Goal: Find specific page/section: Find specific page/section

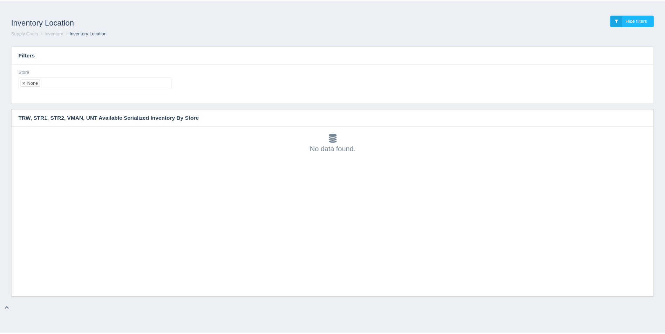
scroll to position [2, 0]
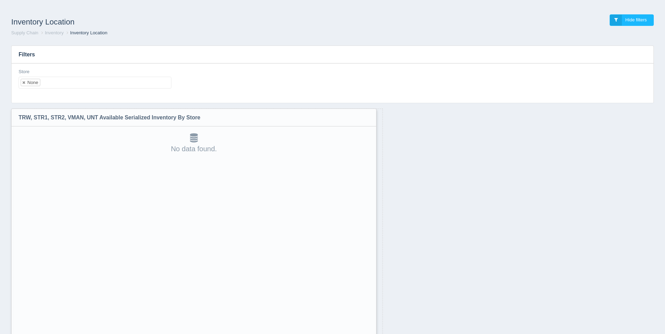
drag, startPoint x: 653, startPoint y: 295, endPoint x: 371, endPoint y: 352, distance: 288.1
click at [371, 334] on html "Inventory Location Hide filters Supply Chain Inventory Inventory Location Filte…" at bounding box center [332, 185] width 665 height 371
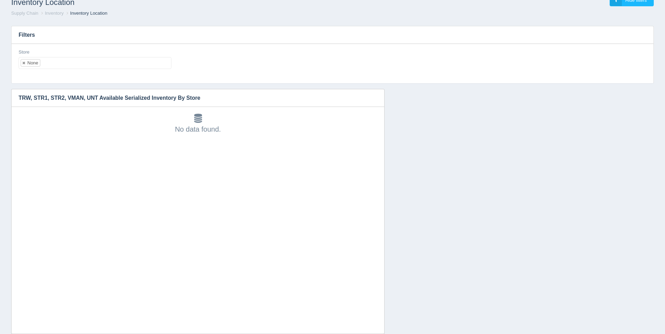
scroll to position [36, 0]
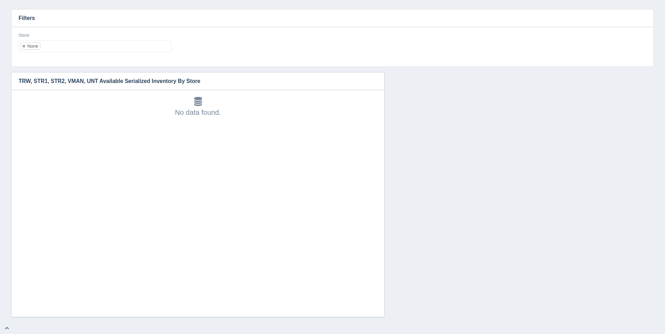
click at [93, 46] on ul "None" at bounding box center [95, 46] width 153 height 12
select select
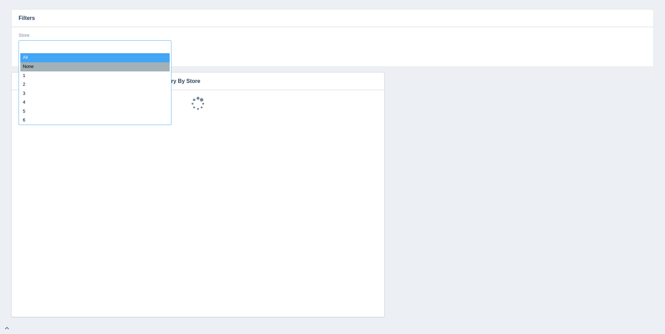
scroll to position [6, 0]
type input "8"
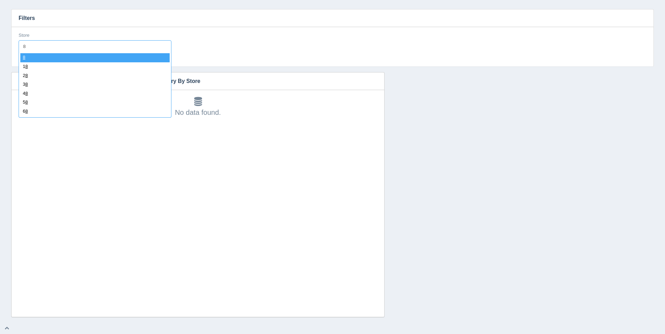
select select "8"
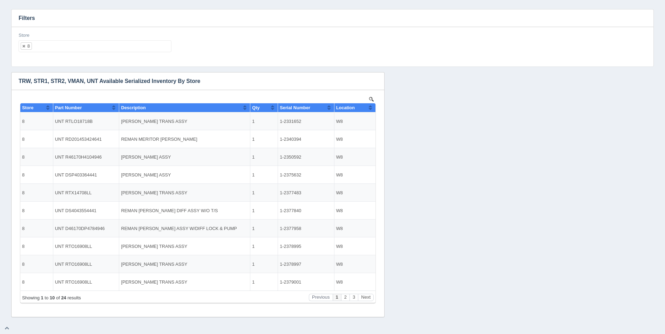
scroll to position [0, 0]
click at [372, 110] on button "Sort column ascending" at bounding box center [370, 107] width 5 height 8
click at [372, 110] on button "Sort column descending" at bounding box center [370, 107] width 5 height 8
click at [362, 297] on button "Next" at bounding box center [366, 297] width 16 height 7
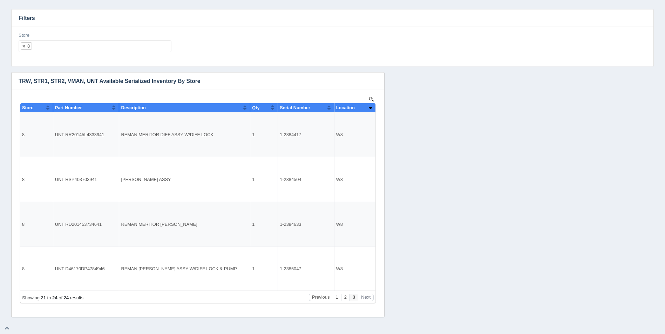
click at [86, 50] on ul "8" at bounding box center [95, 46] width 153 height 12
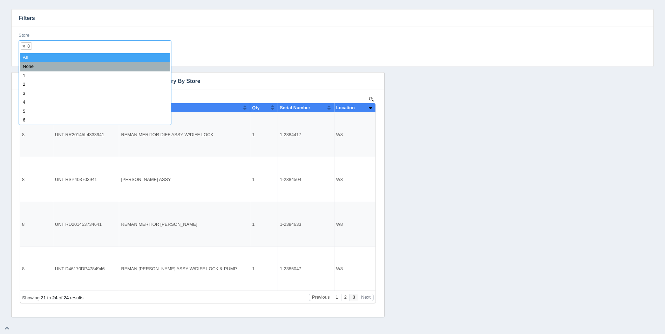
select select
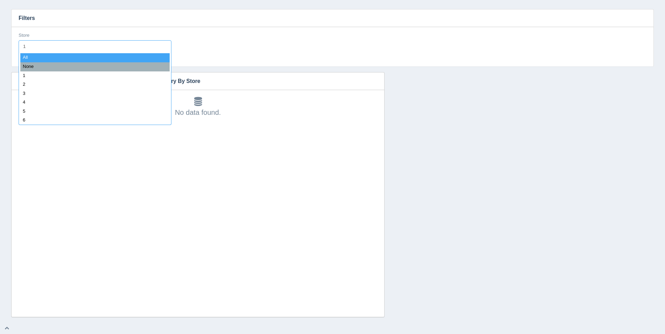
type input "11"
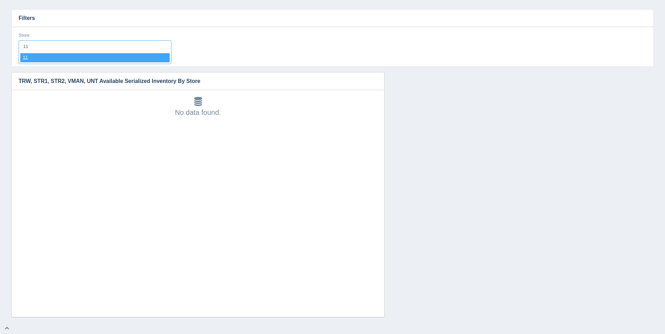
select select "11"
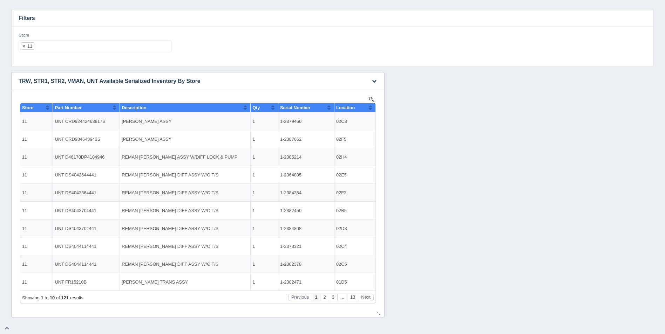
click at [371, 107] on button "Sort column ascending" at bounding box center [370, 107] width 5 height 8
click at [371, 107] on button "Sort column descending" at bounding box center [370, 107] width 5 height 8
click at [371, 107] on button "Sort column ascending" at bounding box center [370, 107] width 5 height 8
click at [364, 296] on button "Next" at bounding box center [366, 297] width 16 height 7
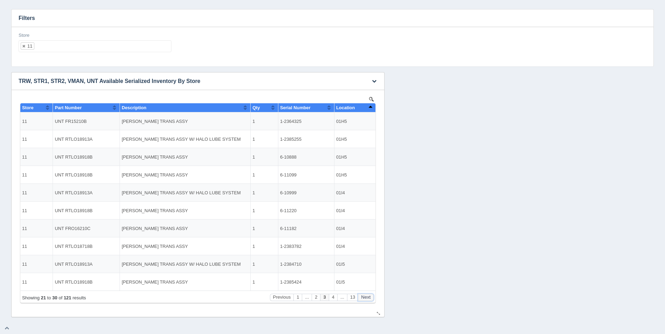
click at [364, 296] on button "Next" at bounding box center [366, 297] width 16 height 7
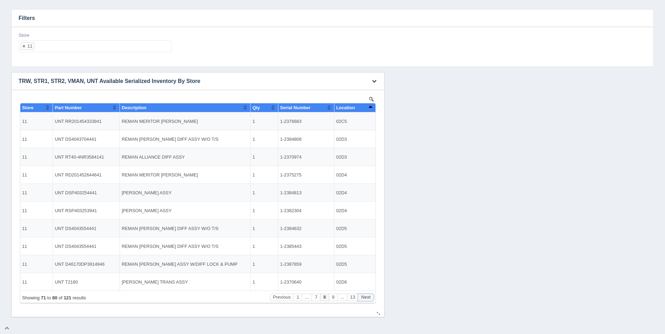
click at [364, 296] on button "Next" at bounding box center [366, 297] width 16 height 7
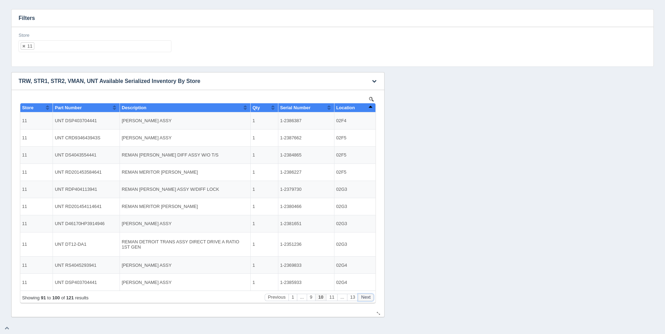
click at [364, 296] on button "Next" at bounding box center [366, 297] width 16 height 7
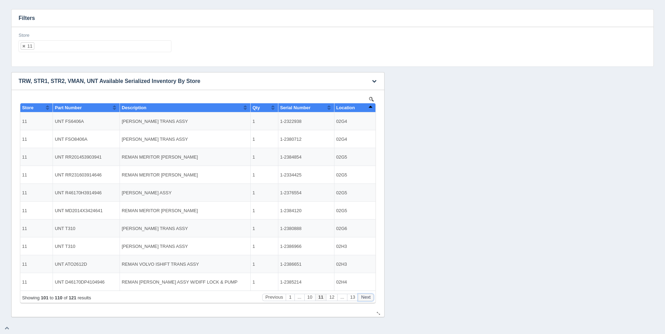
click at [364, 296] on button "Next" at bounding box center [366, 297] width 16 height 7
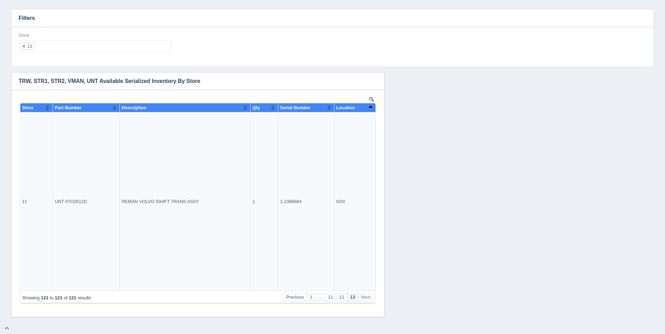
click at [101, 43] on ul "11" at bounding box center [95, 46] width 153 height 12
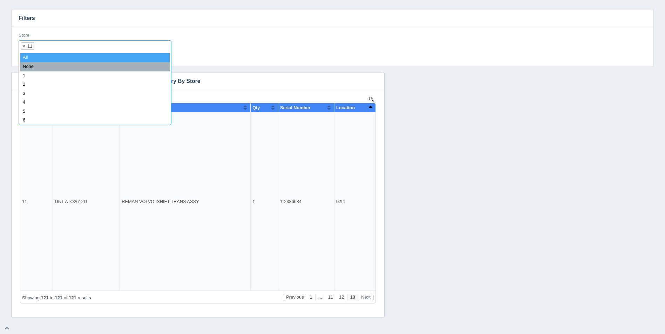
select select
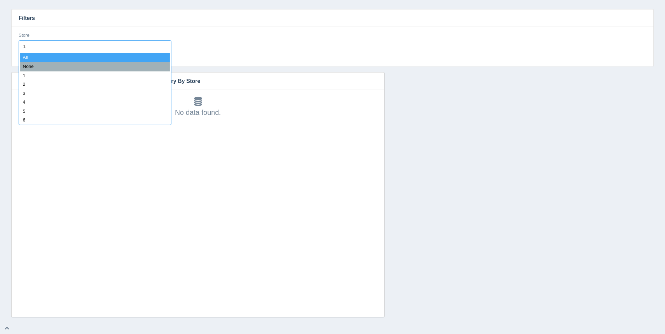
type input "12"
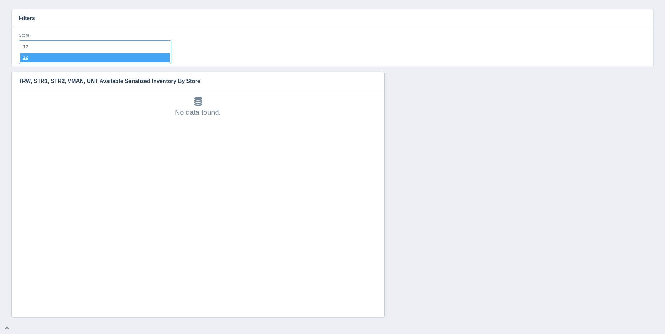
select select "12"
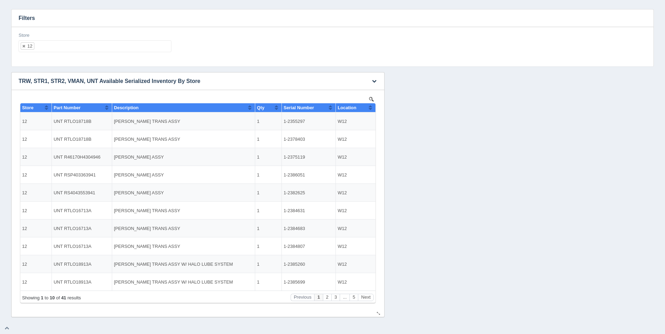
click at [369, 108] on button "Sort column ascending" at bounding box center [370, 107] width 5 height 8
click at [370, 108] on button "Sort column descending" at bounding box center [370, 107] width 5 height 8
click at [365, 298] on button "Next" at bounding box center [366, 297] width 16 height 7
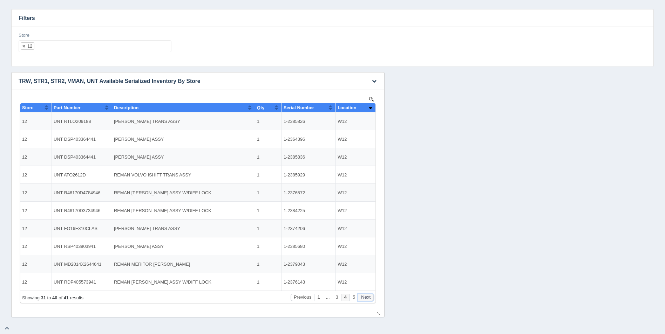
click at [365, 298] on button "Next" at bounding box center [366, 297] width 16 height 7
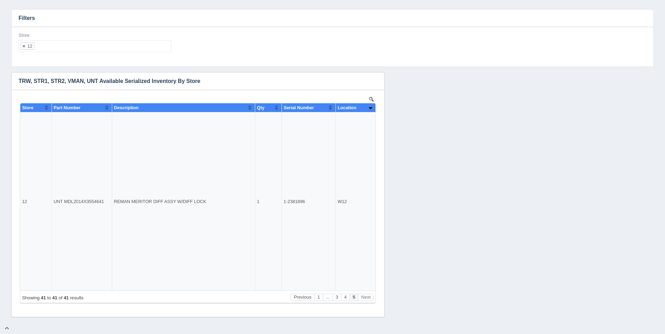
click at [103, 49] on ul "12" at bounding box center [95, 46] width 153 height 12
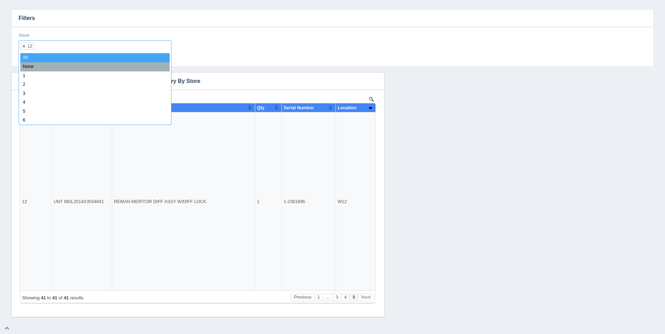
select select
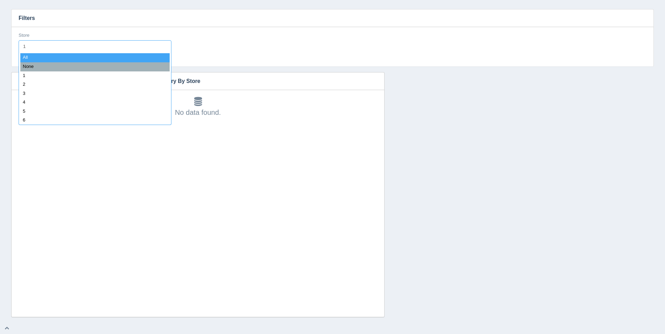
type input "13"
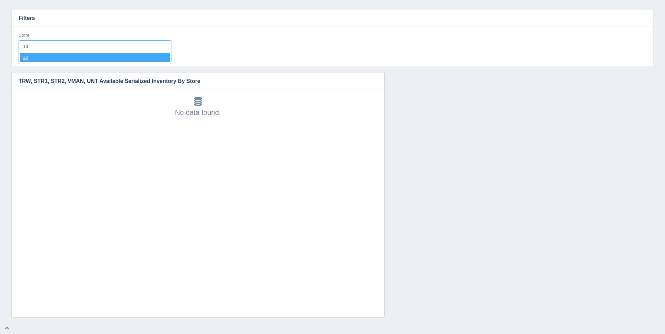
select select "13"
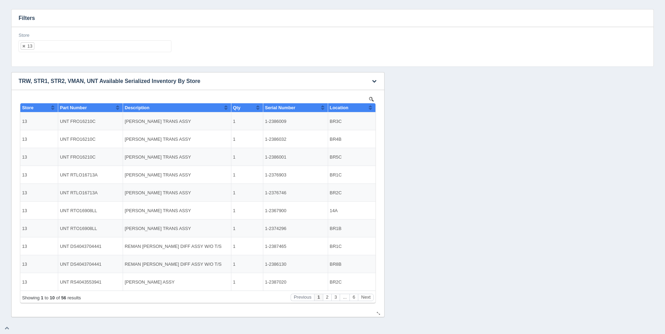
click at [370, 108] on button "Sort column ascending" at bounding box center [370, 107] width 5 height 8
click at [370, 108] on button "Sort column descending" at bounding box center [370, 107] width 5 height 8
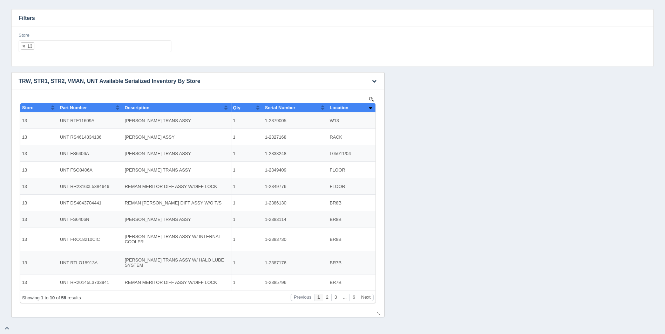
click at [370, 108] on button "Sort column ascending" at bounding box center [370, 107] width 5 height 8
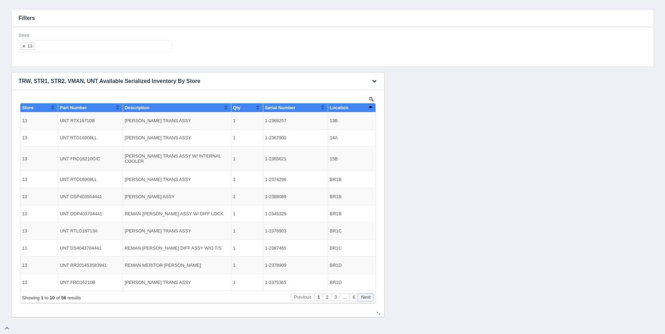
click at [371, 297] on button "Next" at bounding box center [366, 297] width 16 height 7
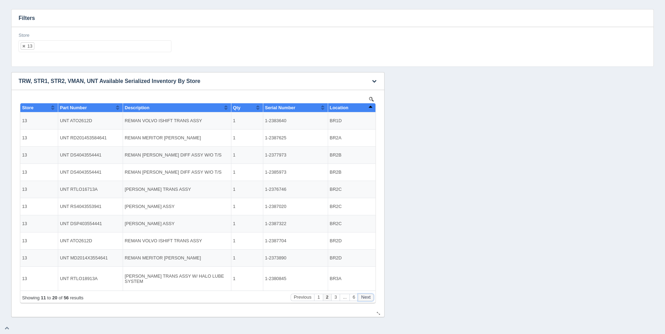
click at [371, 297] on button "Next" at bounding box center [366, 297] width 16 height 7
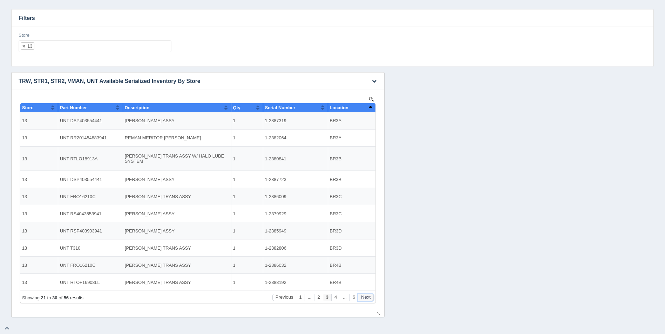
click at [371, 297] on button "Next" at bounding box center [366, 297] width 16 height 7
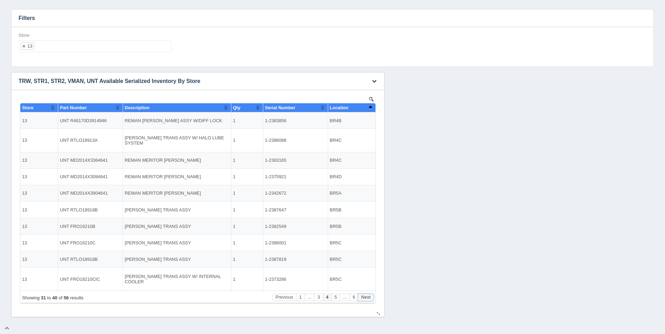
click at [371, 297] on button "Next" at bounding box center [366, 297] width 16 height 7
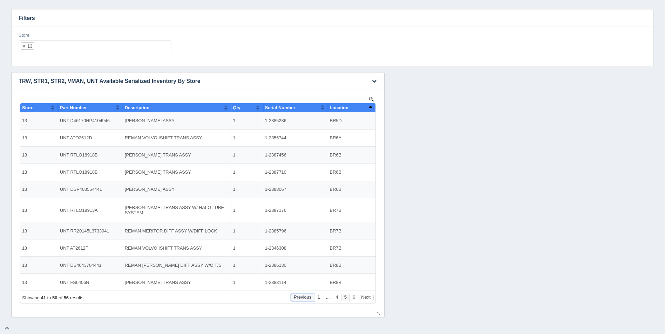
click at [303, 297] on button "Previous" at bounding box center [302, 297] width 24 height 7
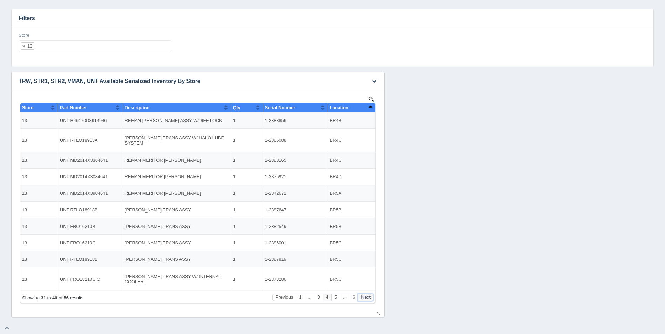
click at [367, 300] on button "Next" at bounding box center [366, 297] width 16 height 7
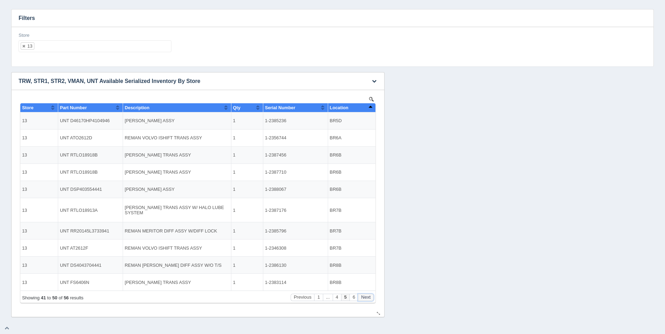
click at [367, 300] on button "Next" at bounding box center [366, 297] width 16 height 7
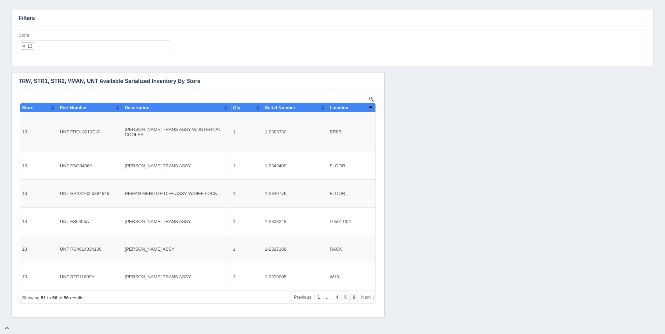
click at [106, 48] on ul "13" at bounding box center [95, 46] width 153 height 12
select select
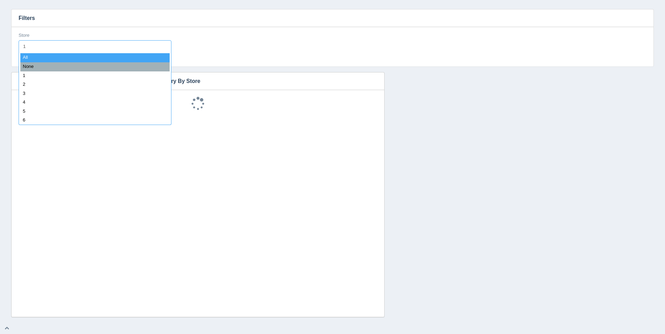
type input "14"
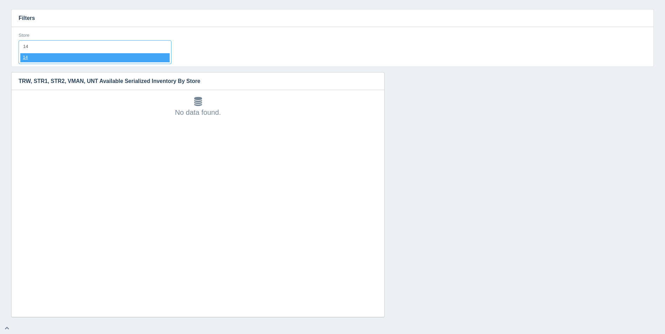
select select "14"
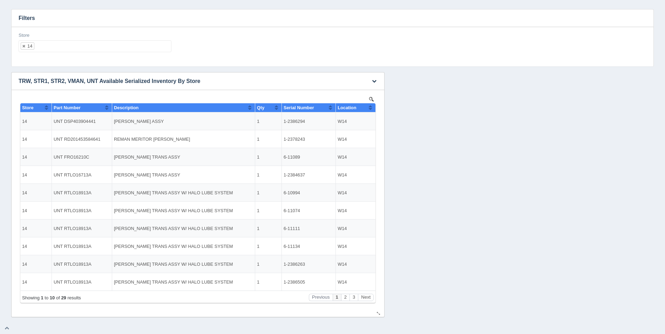
click at [372, 108] on button "Sort column ascending" at bounding box center [370, 107] width 5 height 8
click at [372, 108] on button "Sort column descending" at bounding box center [370, 107] width 5 height 8
click at [368, 296] on button "Next" at bounding box center [366, 297] width 16 height 7
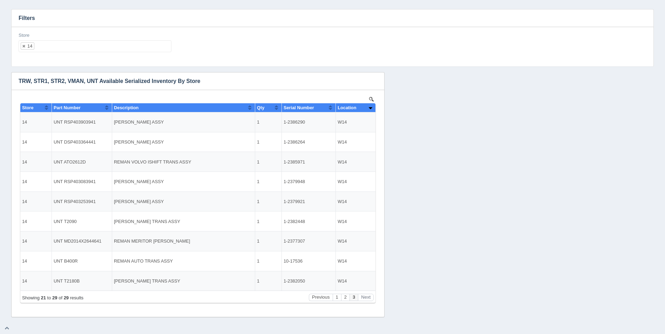
click at [94, 39] on div "Store 14 All None 1 2 3 4 5 6 7 8 9 10 11 12 13 14 15 16 17 18 19 20 21 22 23 2…" at bounding box center [95, 42] width 153 height 20
click at [99, 51] on ul "14" at bounding box center [95, 46] width 153 height 12
select select
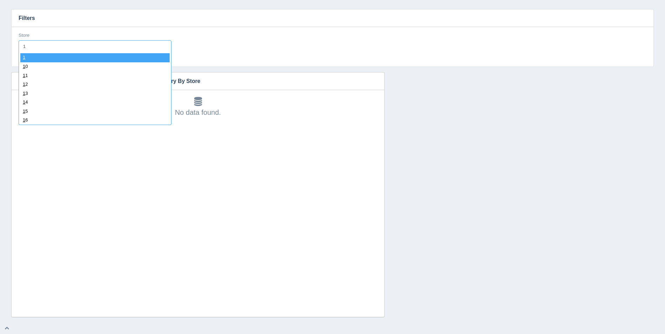
type input "15"
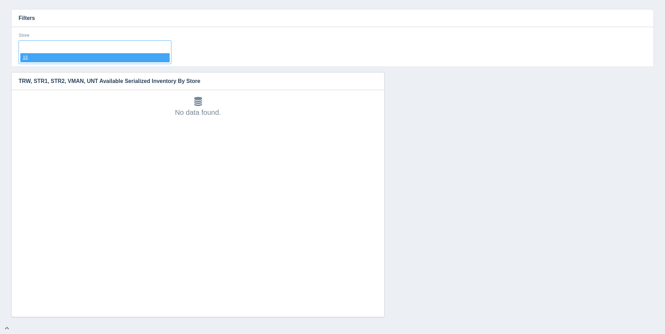
select select "15"
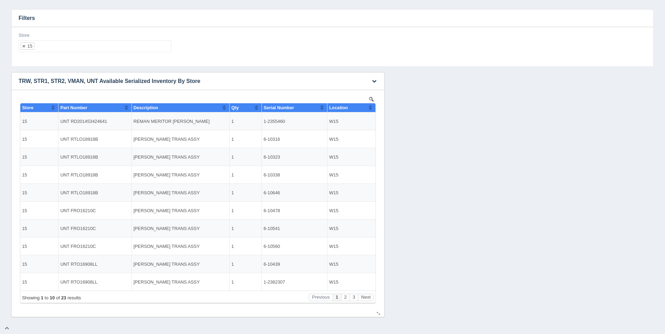
click at [372, 107] on th "Location" at bounding box center [351, 107] width 48 height 9
click at [369, 300] on button "Next" at bounding box center [366, 297] width 16 height 7
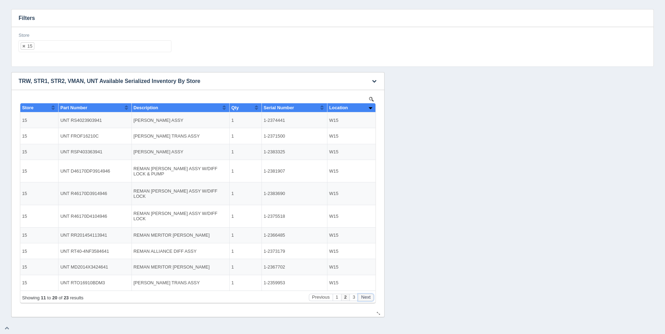
click at [369, 300] on button "Next" at bounding box center [366, 297] width 16 height 7
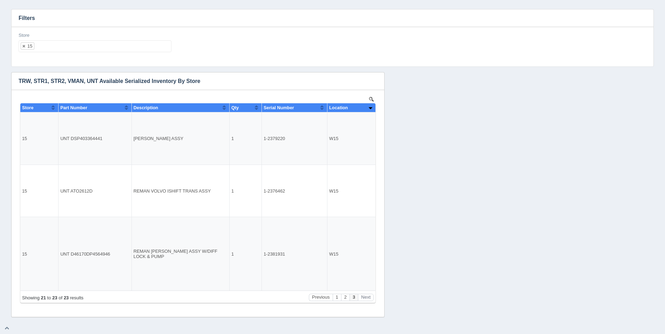
drag, startPoint x: 109, startPoint y: 52, endPoint x: 111, endPoint y: 48, distance: 5.2
click at [111, 50] on div "Store 15 All None 1 2 3 4 5 6 7 8 9 10 11 12 13 14 15 16 17 18 19 20 21 22 23 2…" at bounding box center [95, 45] width 158 height 26
click at [112, 48] on ul "15" at bounding box center [95, 46] width 153 height 12
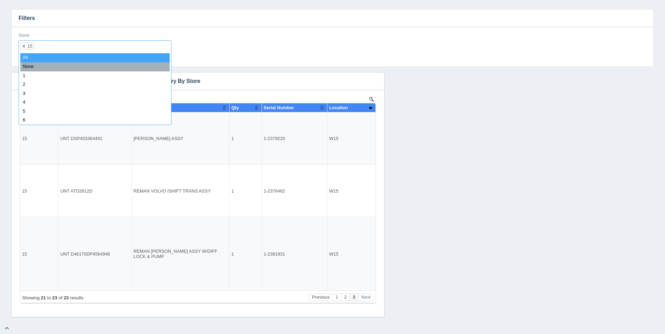
select select
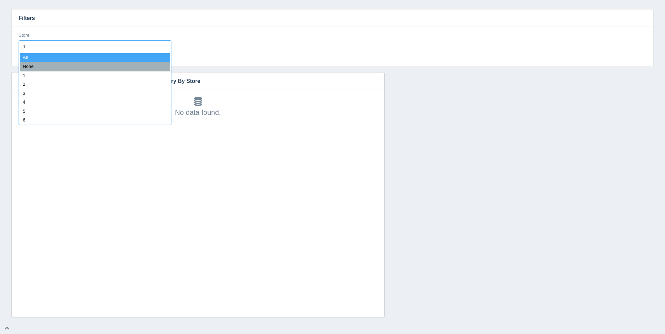
type input "16"
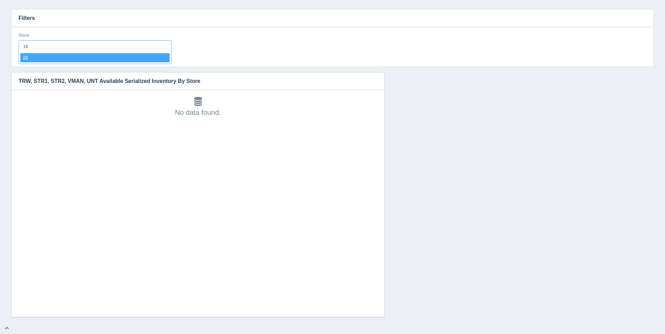
select select "16"
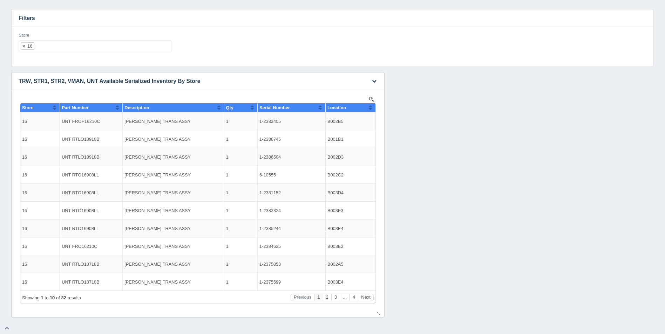
click at [372, 105] on th "Location" at bounding box center [350, 107] width 50 height 9
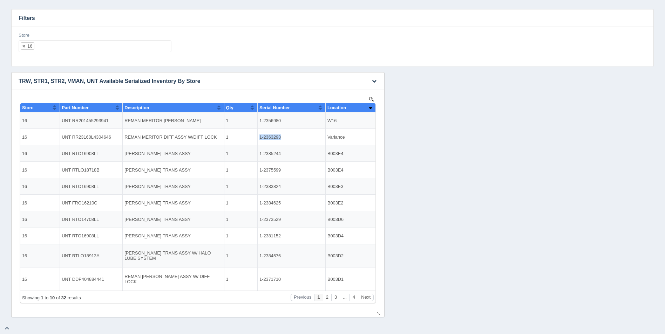
drag, startPoint x: 282, startPoint y: 137, endPoint x: 250, endPoint y: 139, distance: 32.0
click at [250, 139] on tr "16 UNT RR23160L4304646 REMAN MERITOR DIFF ASSY W/DIFF LOCK 1 1-2363293 Variance" at bounding box center [197, 137] width 355 height 16
copy tr "1-2363293"
click at [370, 298] on button "Next" at bounding box center [366, 297] width 16 height 7
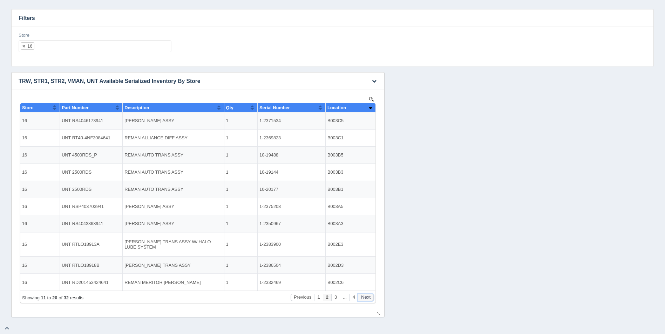
click at [370, 298] on button "Next" at bounding box center [366, 297] width 16 height 7
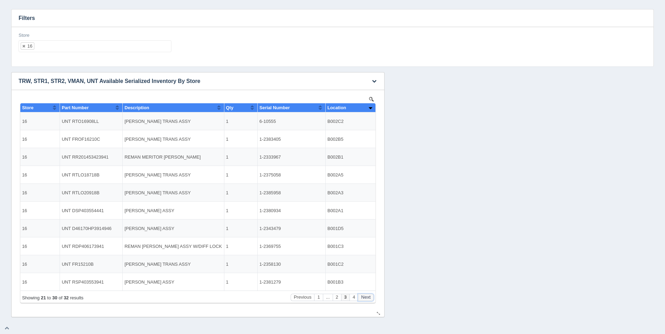
click at [370, 298] on button "Next" at bounding box center [366, 297] width 16 height 7
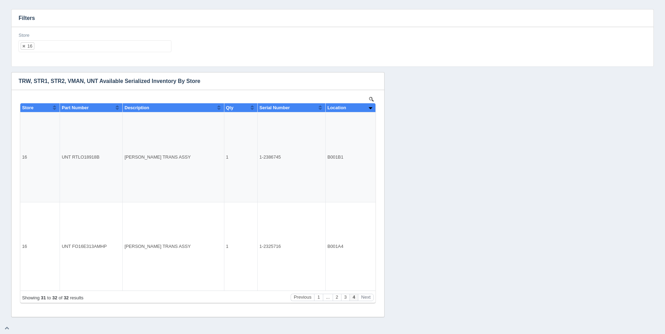
click at [77, 50] on ul "16" at bounding box center [95, 46] width 153 height 12
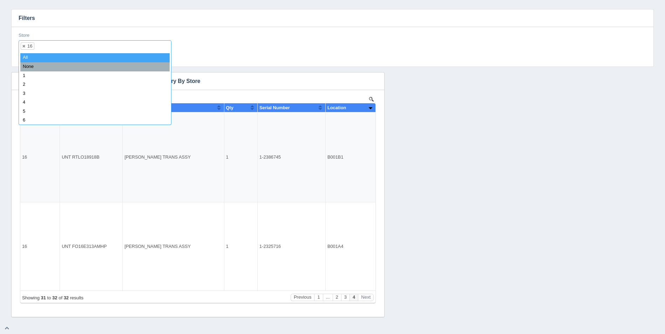
select select
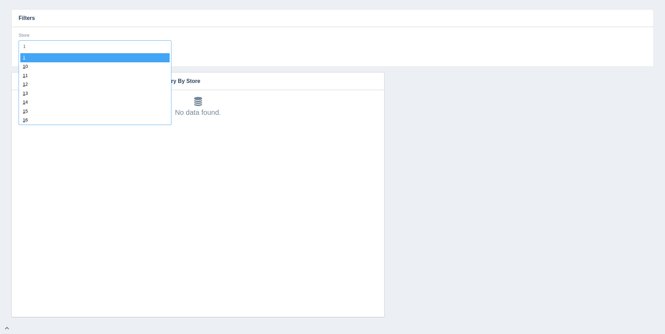
type input "17"
select select "17"
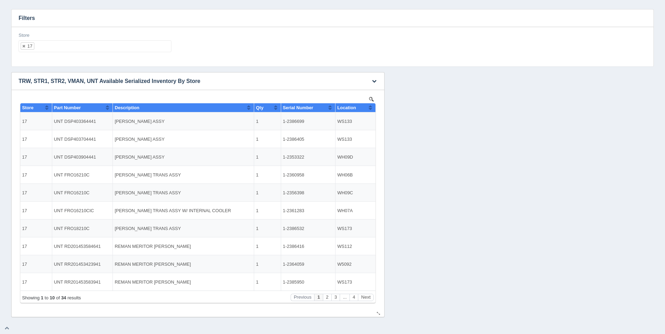
click at [370, 103] on button "Sort column ascending" at bounding box center [370, 107] width 5 height 8
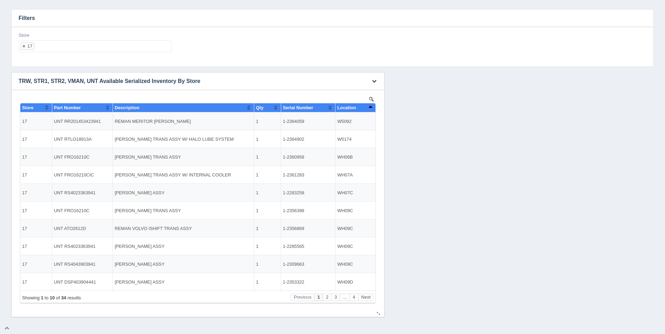
click at [371, 107] on button "Sort column descending" at bounding box center [370, 107] width 5 height 8
click at [368, 296] on button "Next" at bounding box center [366, 297] width 16 height 7
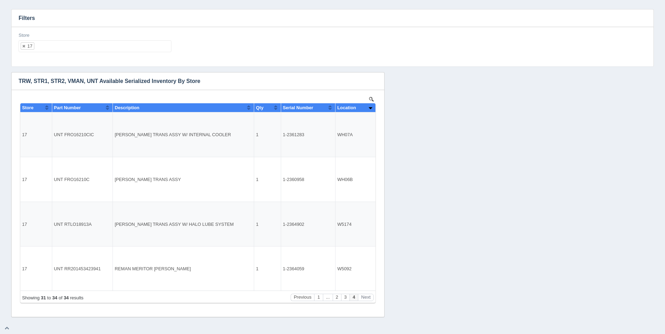
click at [81, 51] on ul "17" at bounding box center [95, 46] width 153 height 12
select select
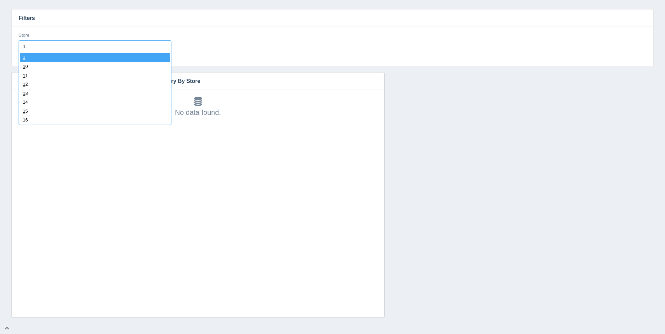
type input "18"
select select "18"
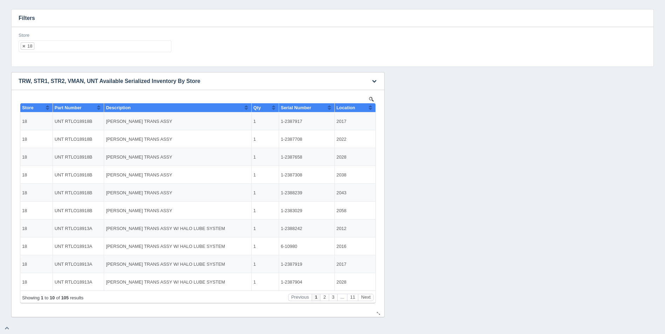
click at [372, 106] on button "Sort column ascending" at bounding box center [370, 107] width 5 height 8
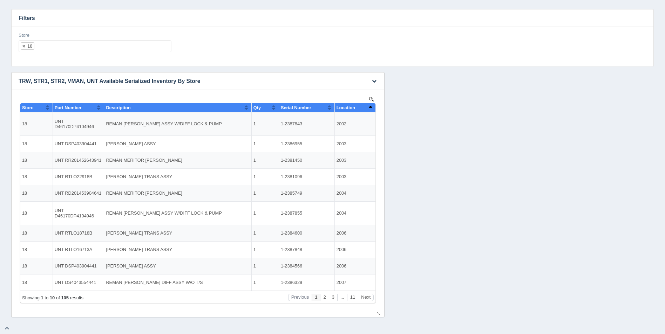
click at [372, 106] on button "Sort column descending" at bounding box center [370, 107] width 5 height 8
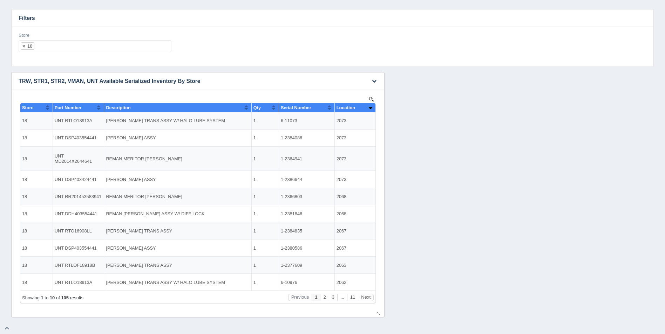
click at [372, 106] on button "Sort column ascending" at bounding box center [370, 107] width 5 height 8
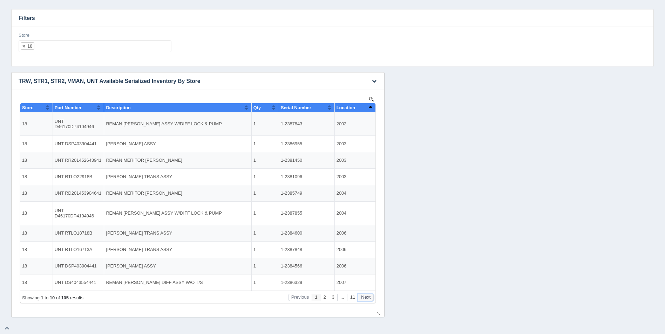
click at [367, 297] on button "Next" at bounding box center [366, 297] width 16 height 7
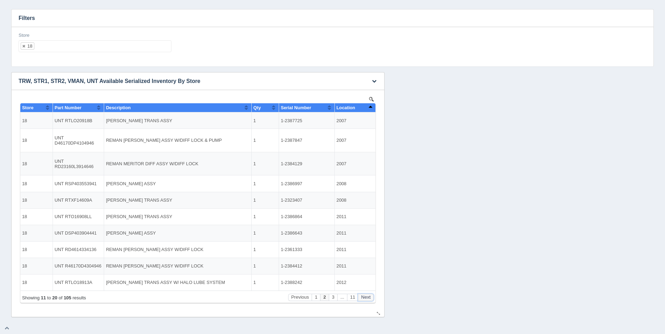
click at [367, 297] on button "Next" at bounding box center [366, 297] width 16 height 7
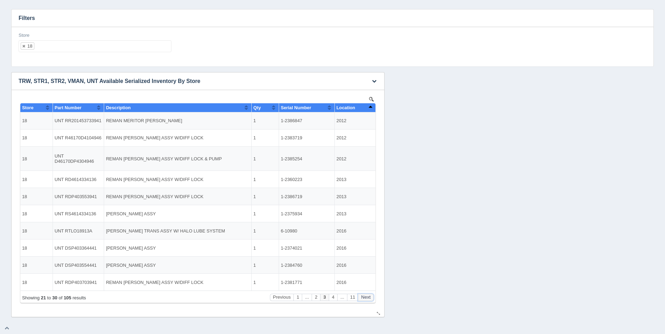
click at [367, 297] on button "Next" at bounding box center [366, 297] width 16 height 7
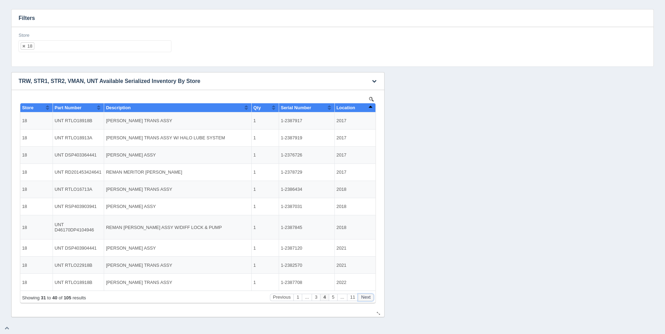
click at [367, 297] on button "Next" at bounding box center [366, 297] width 16 height 7
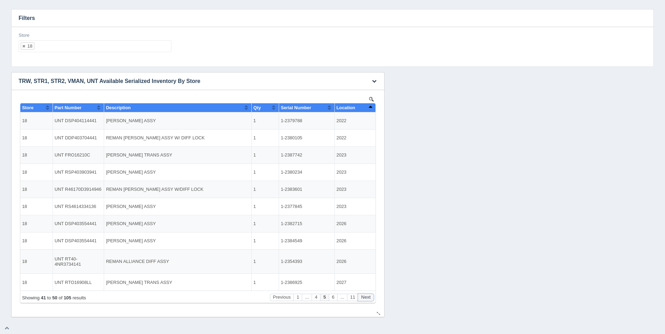
click at [367, 297] on button "Next" at bounding box center [366, 297] width 16 height 7
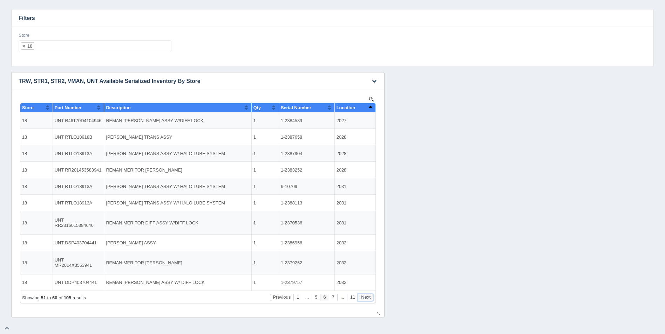
click at [367, 297] on button "Next" at bounding box center [366, 297] width 16 height 7
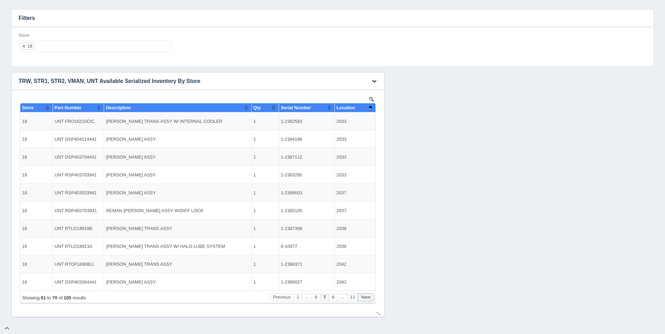
click at [367, 297] on button "Next" at bounding box center [366, 297] width 16 height 7
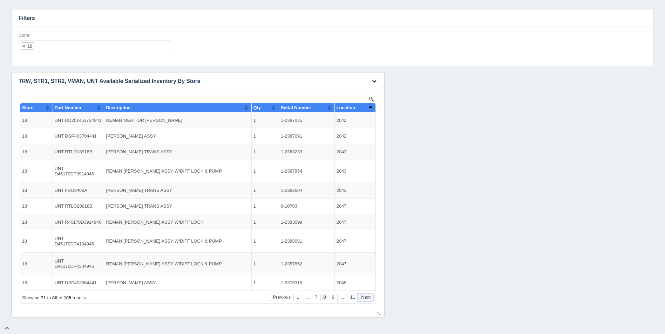
click at [367, 297] on button "Next" at bounding box center [366, 297] width 16 height 7
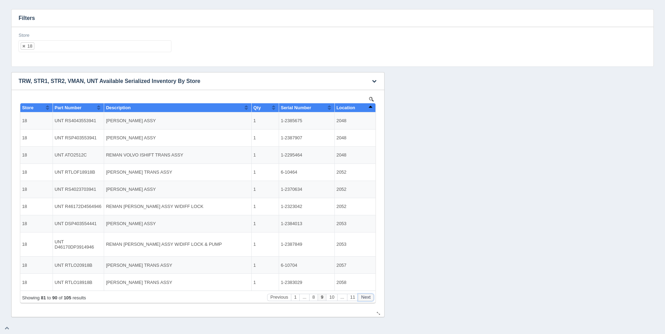
click at [367, 297] on button "Next" at bounding box center [366, 297] width 16 height 7
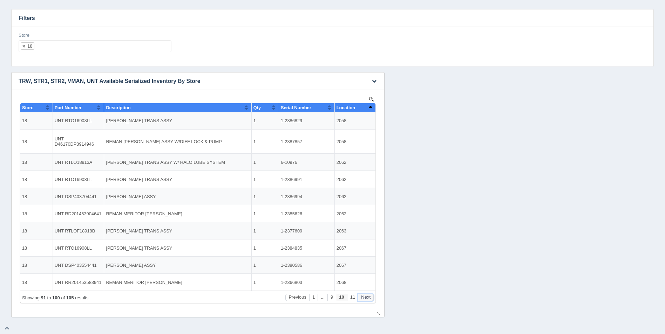
click at [367, 297] on button "Next" at bounding box center [366, 297] width 16 height 7
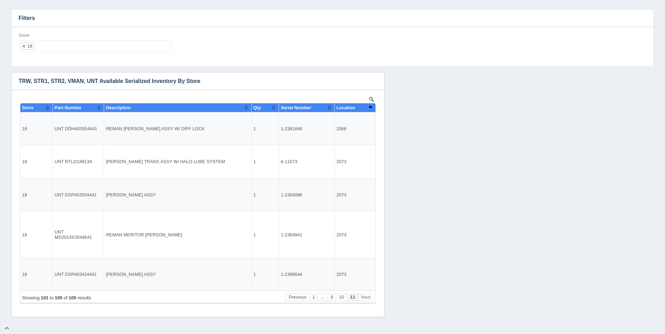
click at [102, 45] on ul "18" at bounding box center [95, 46] width 153 height 12
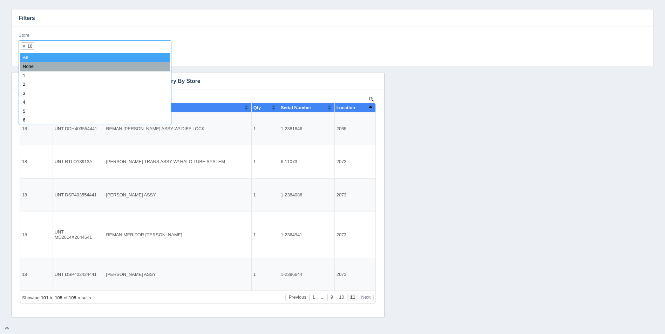
select select
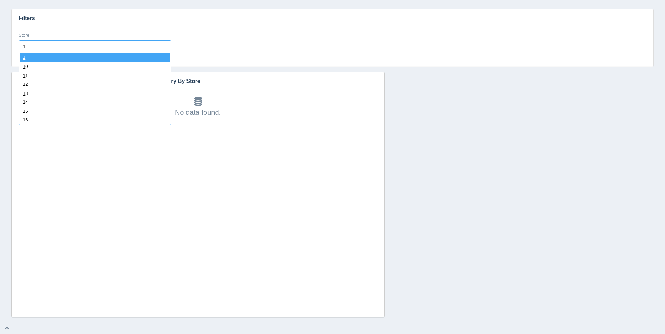
type input "19"
select select "19"
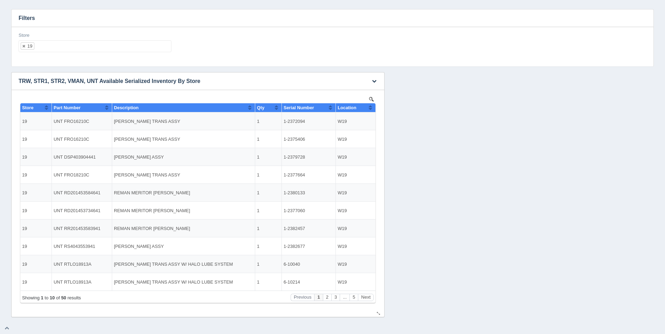
click at [373, 109] on th "Location" at bounding box center [356, 107] width 40 height 9
click at [365, 299] on button "Next" at bounding box center [366, 297] width 16 height 7
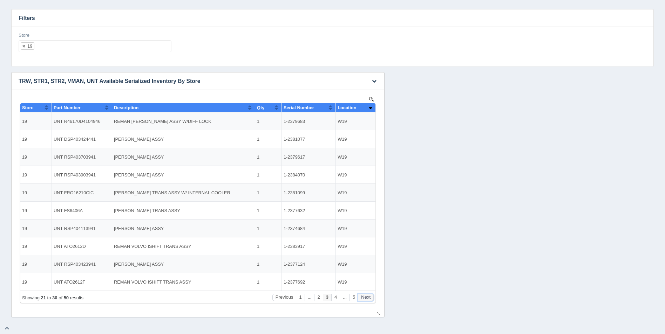
click at [365, 299] on button "Next" at bounding box center [366, 297] width 16 height 7
click at [80, 38] on div "Store 19 All None 1 2 3 4 5 6 7 8 9 10 11 12 13 14 15 16 17 18 19 20 21 22 23 2…" at bounding box center [95, 42] width 153 height 20
click at [83, 52] on ul "19" at bounding box center [95, 46] width 153 height 12
select select
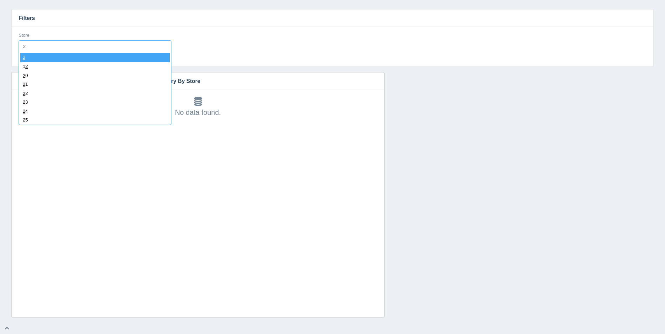
type input "21"
select select "21"
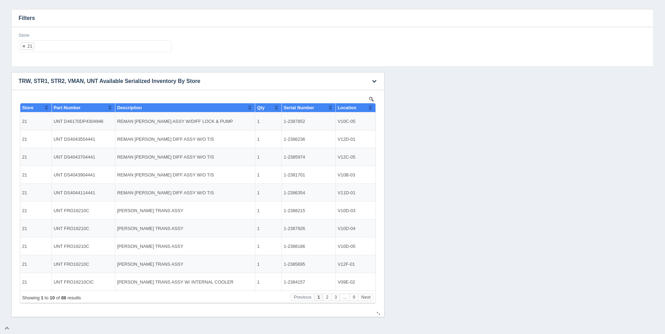
click at [372, 110] on button "Sort column ascending" at bounding box center [370, 107] width 5 height 8
click at [371, 109] on button "Sort column descending" at bounding box center [370, 107] width 5 height 8
click at [371, 109] on button "Sort column ascending" at bounding box center [370, 107] width 5 height 8
click at [369, 299] on button "Next" at bounding box center [366, 297] width 16 height 7
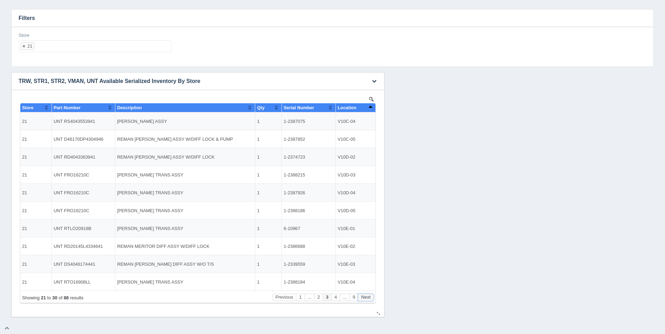
click at [369, 299] on button "Next" at bounding box center [366, 297] width 16 height 7
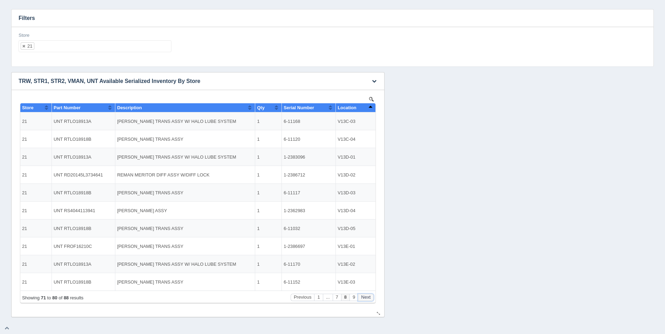
click at [369, 299] on button "Next" at bounding box center [366, 297] width 16 height 7
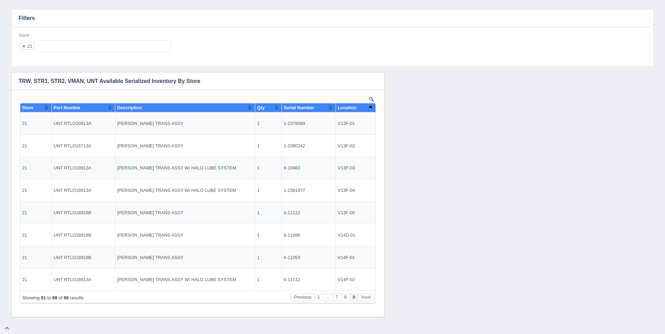
click at [54, 47] on ul "21" at bounding box center [95, 46] width 153 height 12
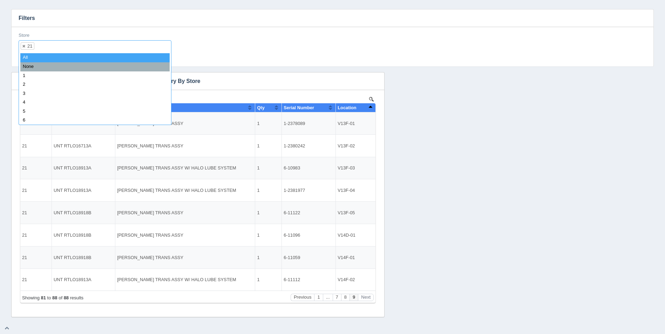
select select
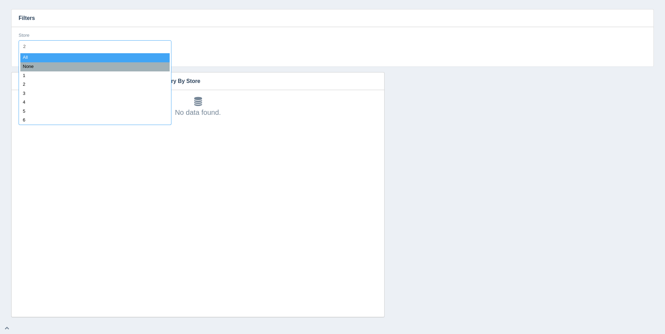
type input "22"
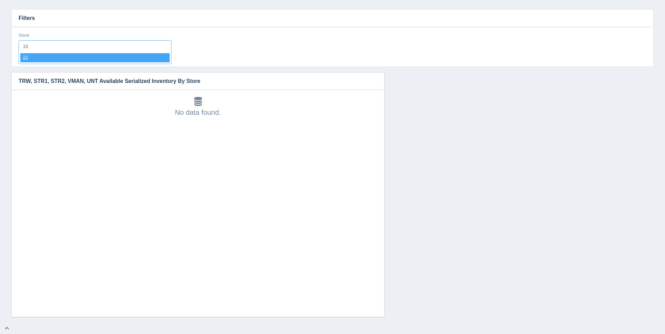
select select "22"
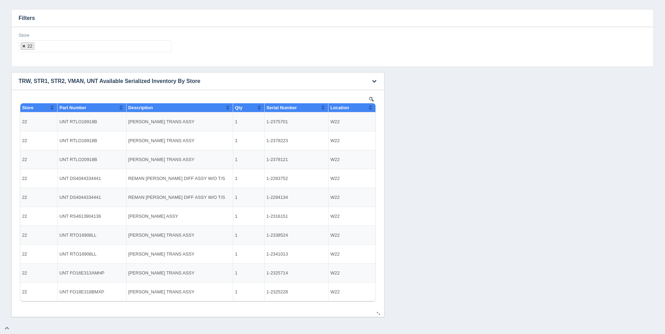
select select
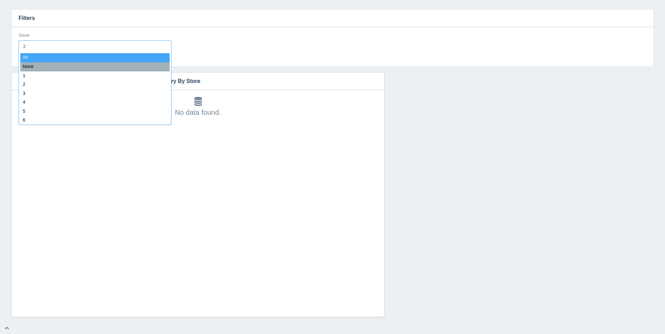
type input "23"
select select "23"
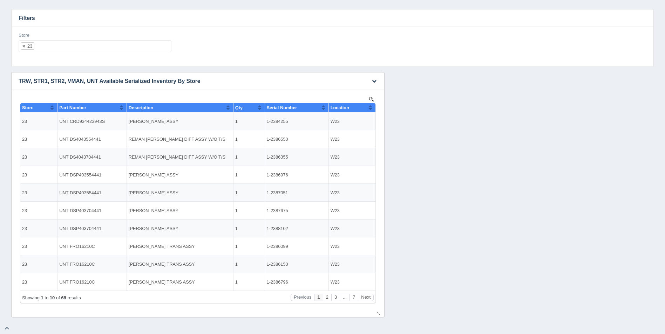
click at [374, 109] on th "Location" at bounding box center [351, 107] width 47 height 9
click at [367, 296] on button "Next" at bounding box center [366, 297] width 16 height 7
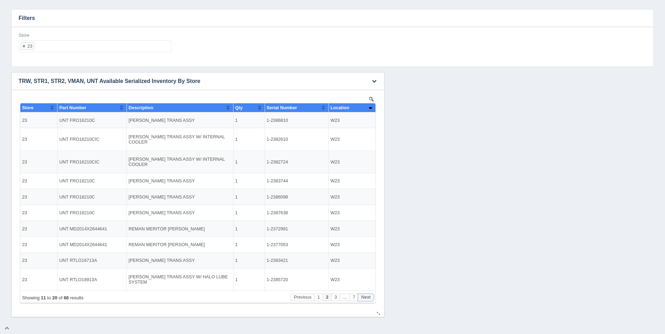
click at [367, 296] on button "Next" at bounding box center [366, 297] width 16 height 7
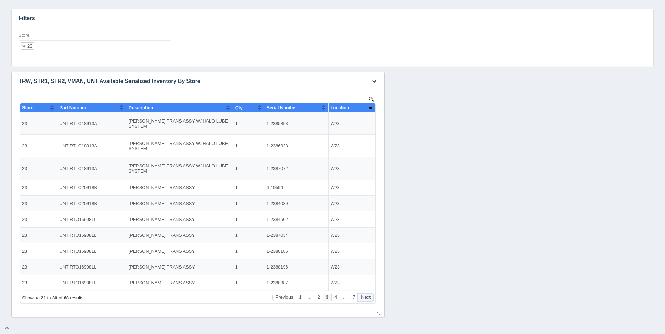
click at [367, 297] on button "Next" at bounding box center [366, 297] width 16 height 7
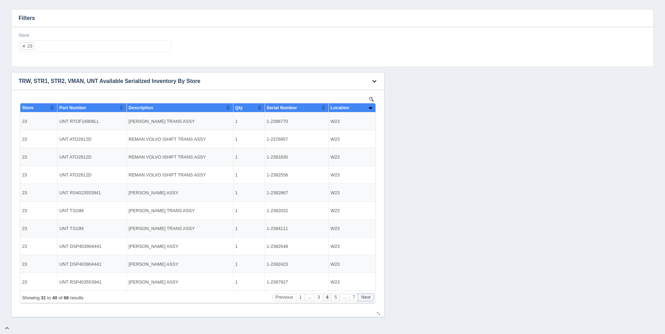
click at [367, 297] on button "Next" at bounding box center [366, 297] width 16 height 7
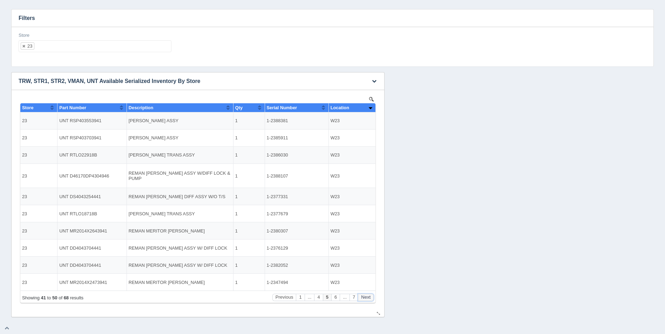
click at [367, 297] on button "Next" at bounding box center [366, 297] width 16 height 7
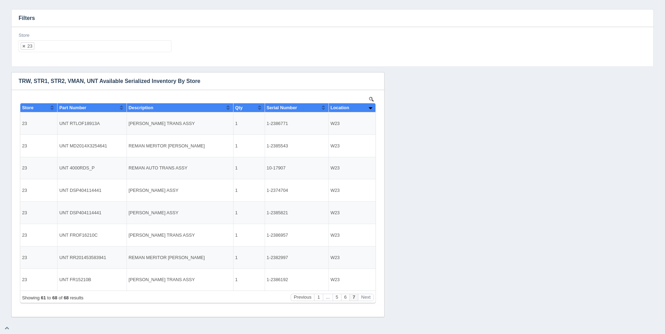
click at [107, 46] on ul "23" at bounding box center [95, 46] width 153 height 12
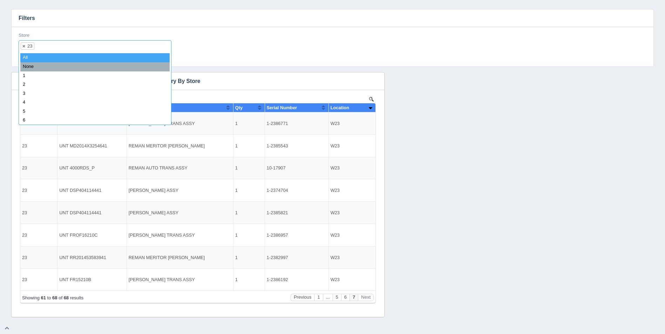
select select
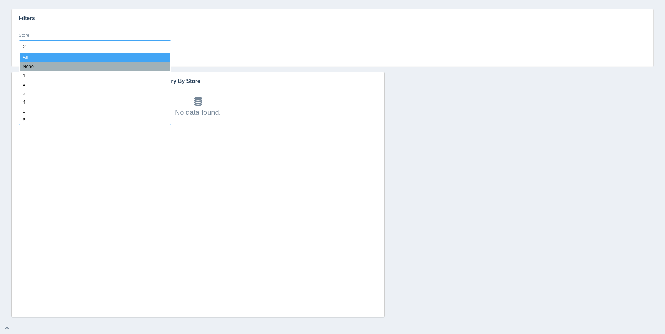
type input "24"
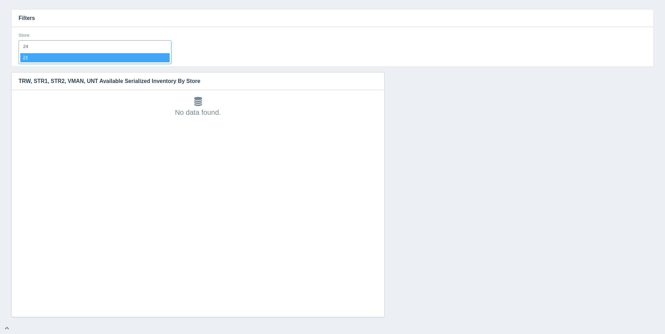
select select "24"
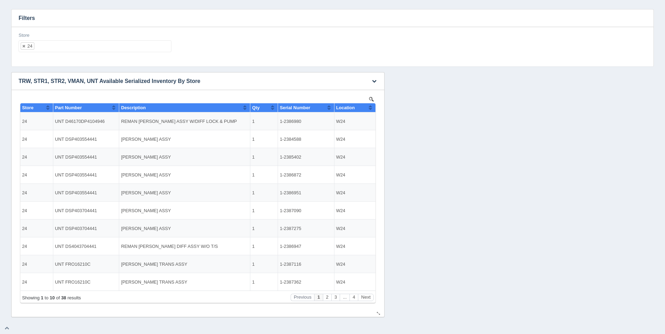
click at [369, 107] on button "Sort column ascending" at bounding box center [370, 107] width 5 height 8
drag, startPoint x: 370, startPoint y: 107, endPoint x: 366, endPoint y: 148, distance: 41.2
click at [370, 107] on button "Sort column descending" at bounding box center [370, 107] width 5 height 8
click at [369, 298] on button "Next" at bounding box center [366, 297] width 16 height 7
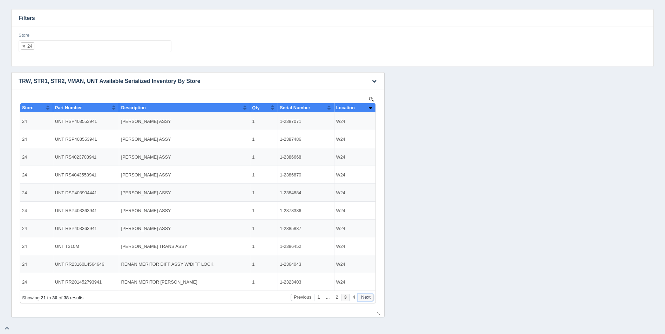
click at [369, 298] on button "Next" at bounding box center [366, 297] width 16 height 7
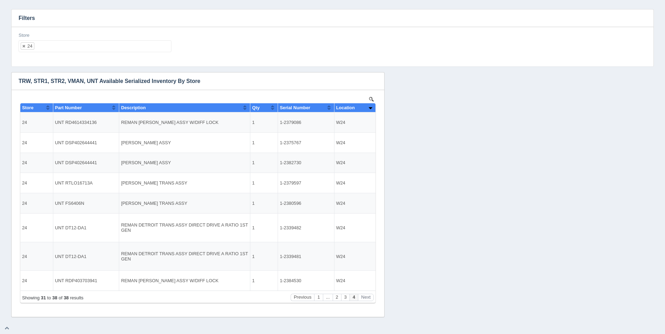
click at [67, 43] on ul "24" at bounding box center [95, 46] width 153 height 12
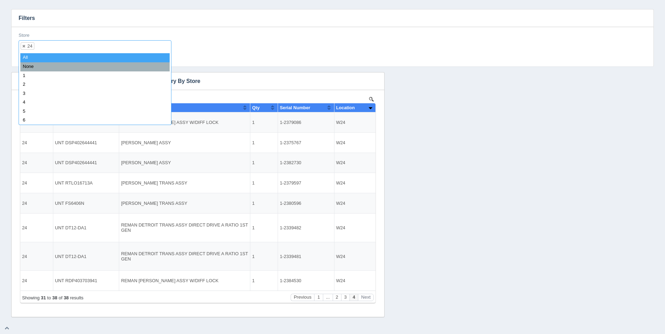
select select
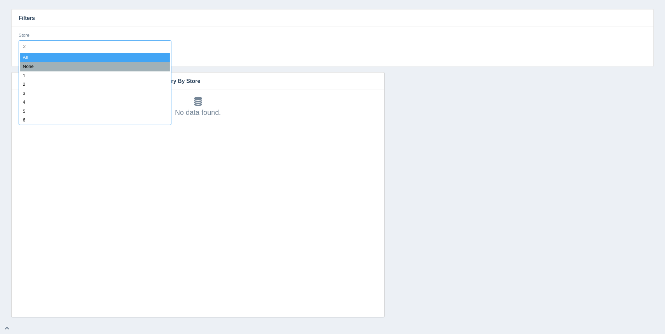
type input "25"
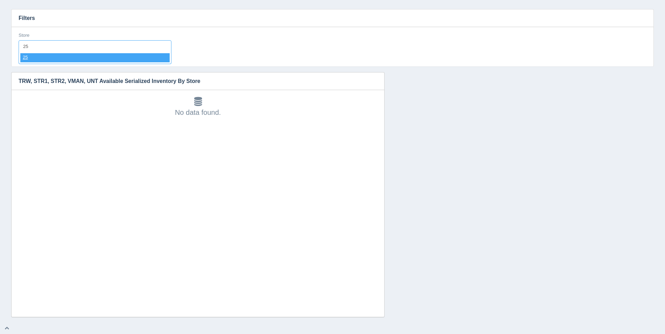
select select "25"
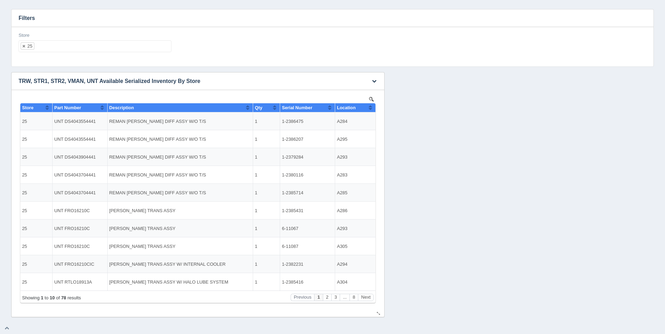
click at [370, 107] on button "Sort column ascending" at bounding box center [370, 107] width 5 height 8
click at [371, 107] on button "Sort column descending" at bounding box center [370, 107] width 5 height 8
click at [371, 107] on button "Sort column ascending" at bounding box center [370, 107] width 5 height 8
click at [368, 295] on button "Next" at bounding box center [366, 297] width 16 height 7
click at [369, 296] on button "Next" at bounding box center [366, 297] width 16 height 7
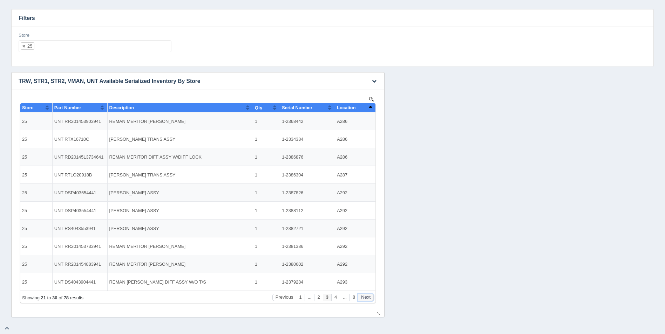
click at [369, 296] on button "Next" at bounding box center [366, 297] width 16 height 7
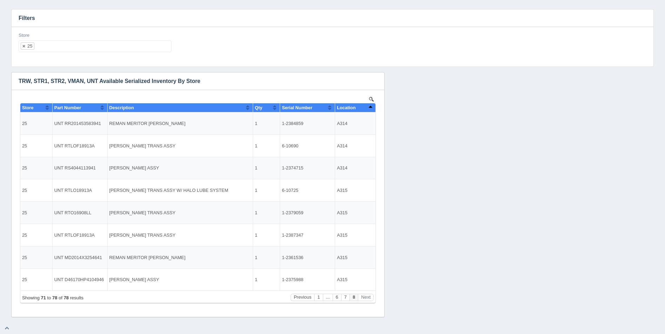
click at [77, 45] on ul "25" at bounding box center [95, 46] width 153 height 12
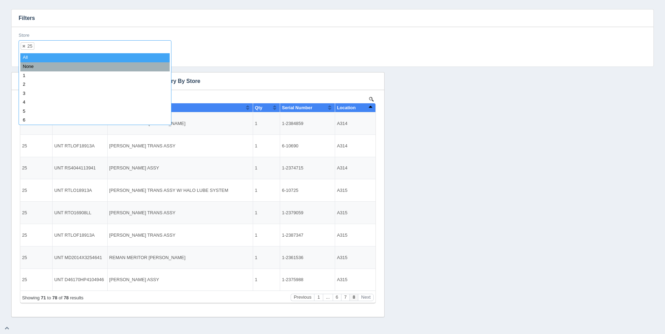
select select
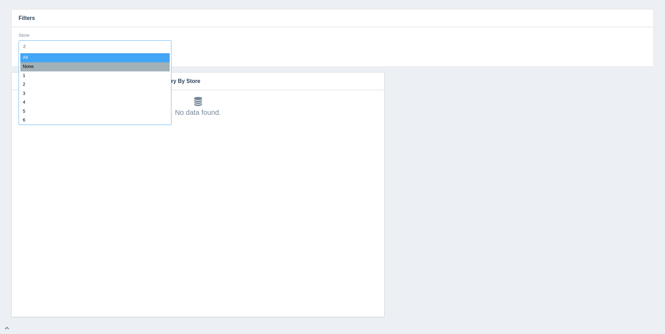
type input "26"
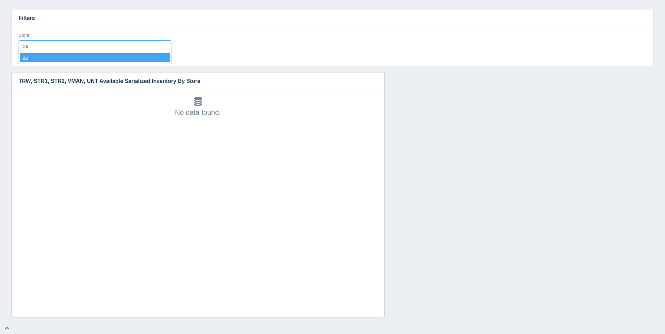
select select "26"
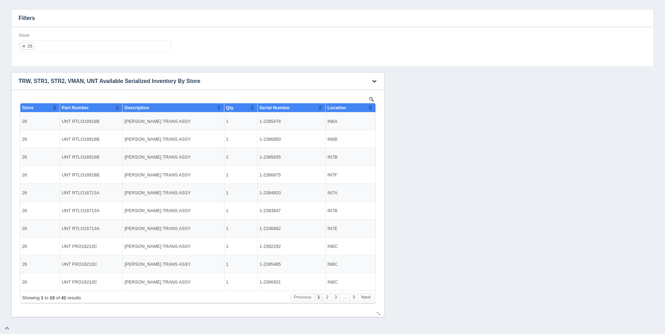
click at [372, 108] on button "Sort column ascending" at bounding box center [370, 107] width 5 height 8
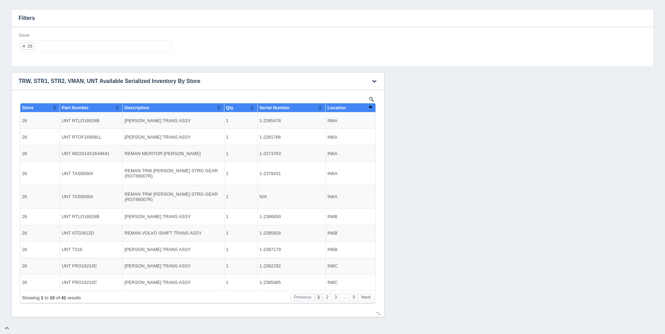
click at [372, 108] on button "Sort column descending" at bounding box center [370, 107] width 5 height 8
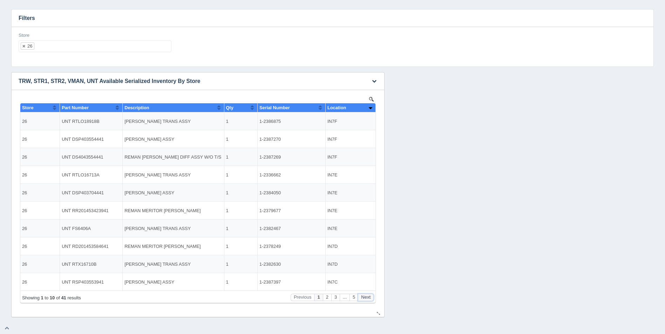
click at [370, 298] on button "Next" at bounding box center [366, 297] width 16 height 7
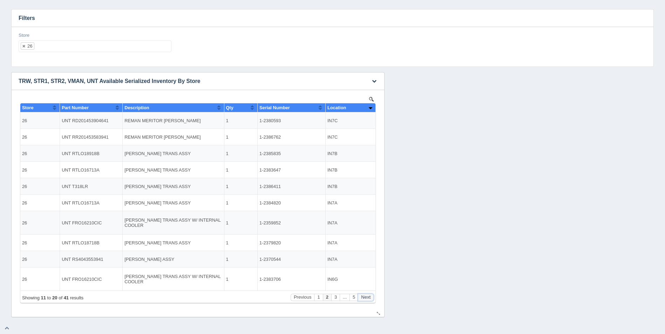
click at [370, 298] on button "Next" at bounding box center [366, 297] width 16 height 7
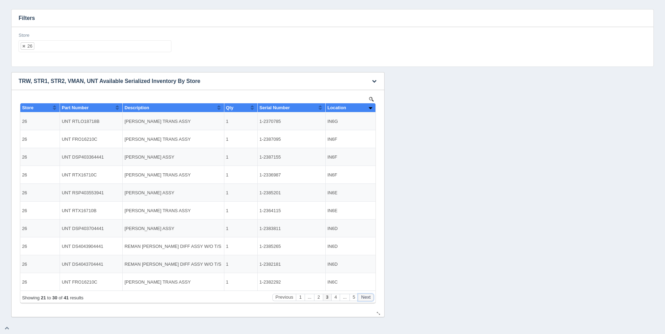
click at [370, 298] on button "Next" at bounding box center [366, 297] width 16 height 7
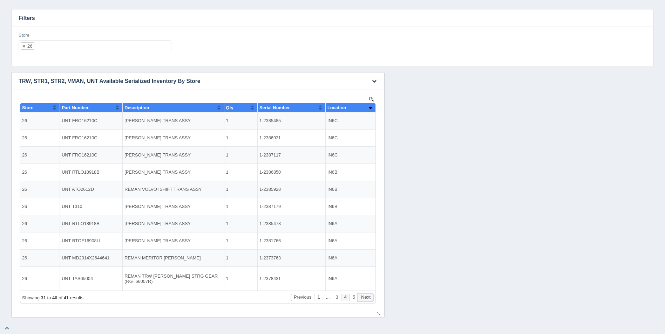
click at [370, 298] on button "Next" at bounding box center [366, 297] width 16 height 7
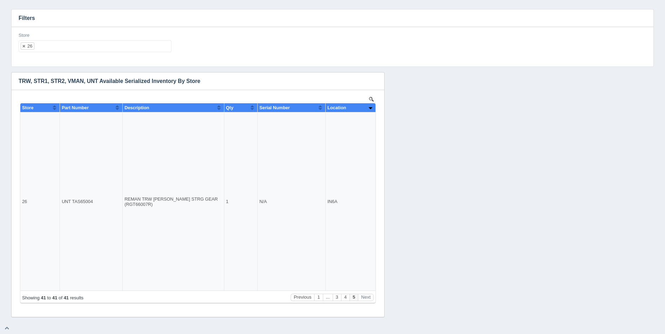
click at [54, 47] on ul "26" at bounding box center [95, 46] width 153 height 12
select select
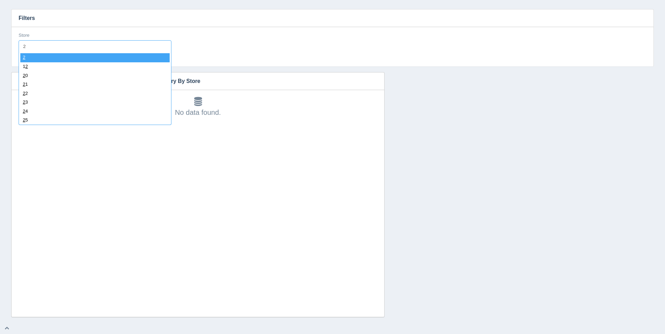
type input "27"
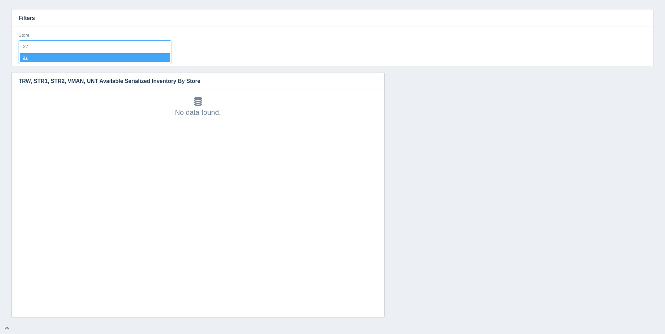
select select "27"
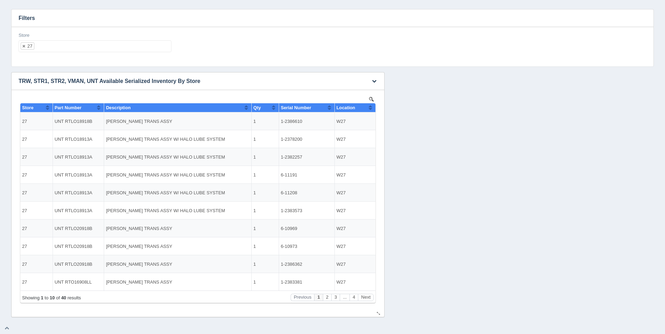
click at [369, 106] on th "Location" at bounding box center [354, 107] width 41 height 9
click at [369, 106] on button "Sort column descending" at bounding box center [370, 107] width 5 height 8
click at [362, 295] on button "Next" at bounding box center [366, 297] width 16 height 7
click at [363, 295] on button "Next" at bounding box center [366, 297] width 16 height 7
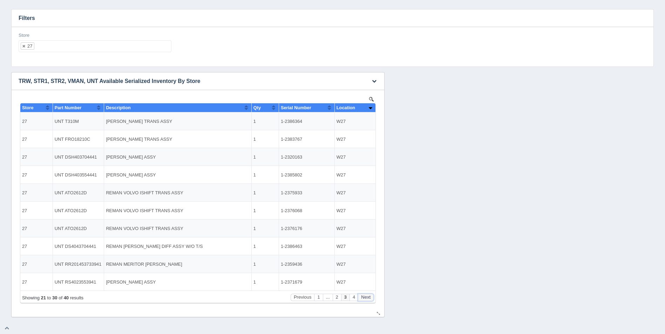
click at [364, 295] on button "Next" at bounding box center [366, 297] width 16 height 7
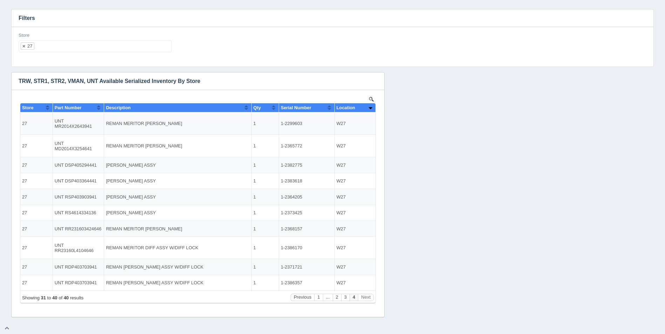
click at [93, 43] on ul "27" at bounding box center [95, 46] width 153 height 12
select select
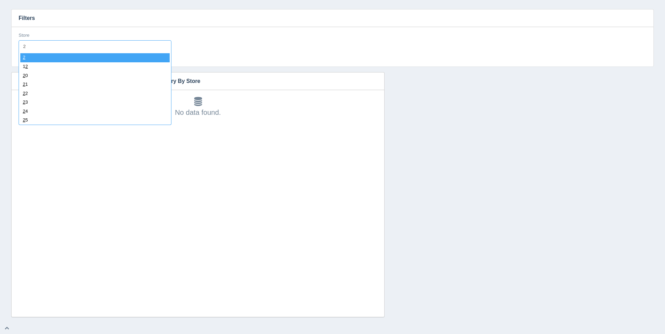
type input "28"
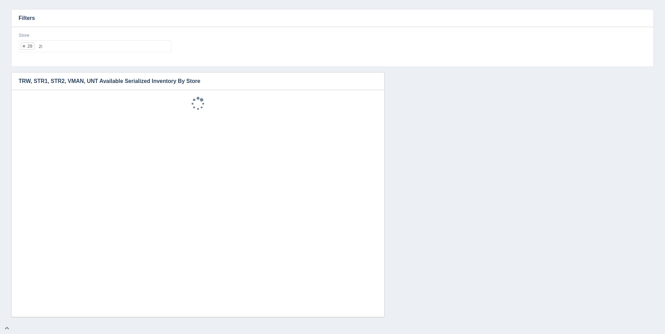
select select "28"
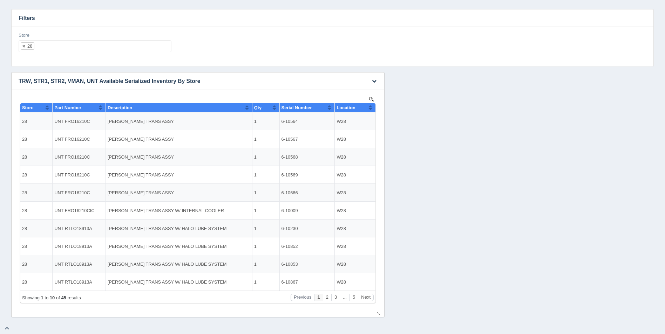
click at [370, 105] on button "Sort column ascending" at bounding box center [370, 107] width 5 height 8
click at [370, 106] on button "Sort column descending" at bounding box center [370, 107] width 5 height 8
click at [367, 299] on button "Next" at bounding box center [366, 297] width 16 height 7
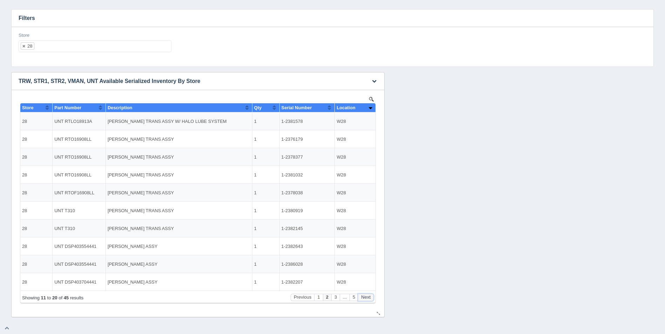
click at [367, 299] on button "Next" at bounding box center [366, 297] width 16 height 7
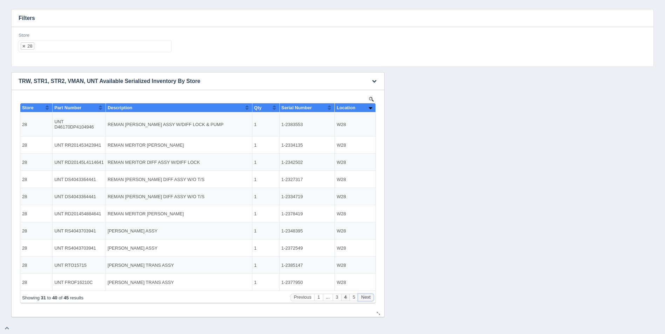
click at [367, 299] on button "Next" at bounding box center [366, 297] width 16 height 7
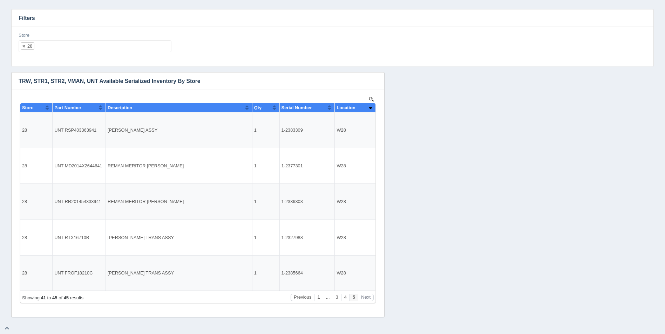
click at [139, 46] on ul "28" at bounding box center [95, 46] width 153 height 12
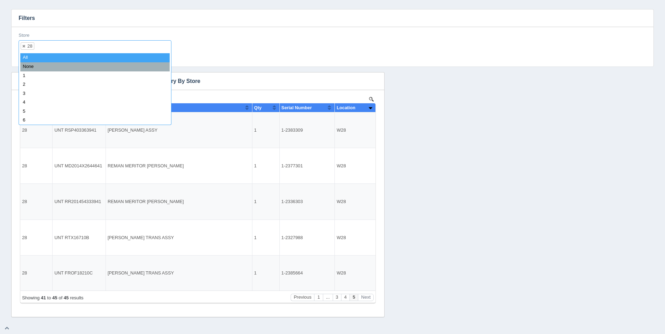
select select
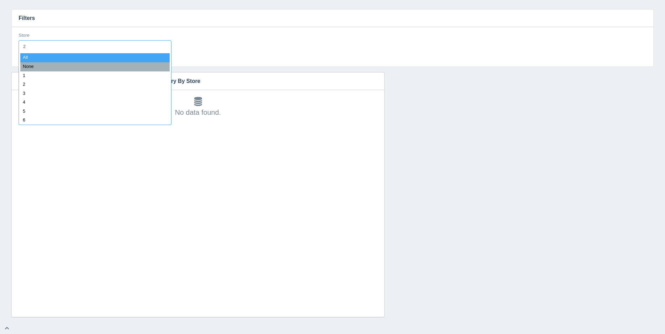
type input "29"
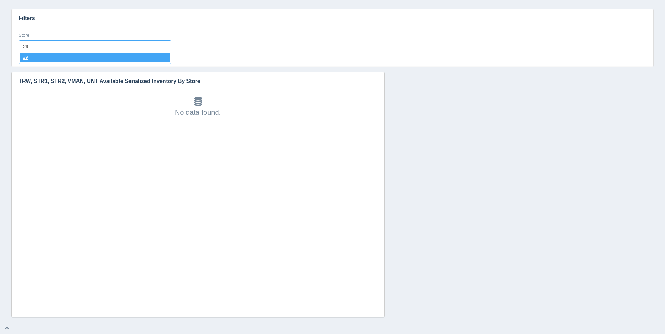
select select "29"
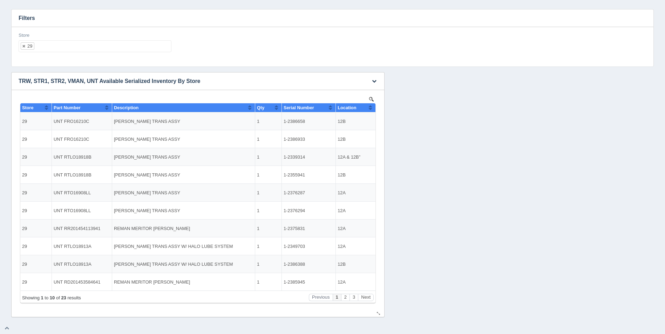
click at [374, 111] on th "Location" at bounding box center [356, 107] width 40 height 9
click at [372, 109] on button "Sort column descending" at bounding box center [370, 107] width 5 height 8
click at [369, 299] on button "Next" at bounding box center [366, 297] width 16 height 7
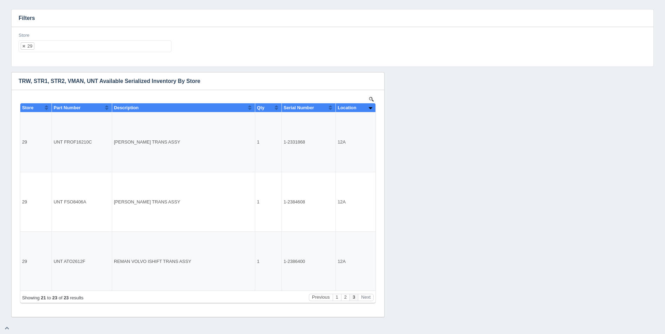
click at [72, 49] on ul "29" at bounding box center [95, 46] width 153 height 12
select select
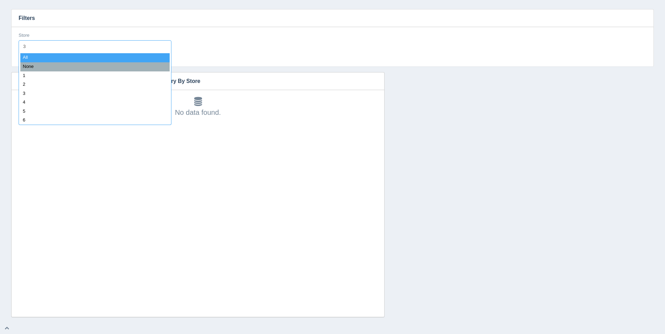
type input "30"
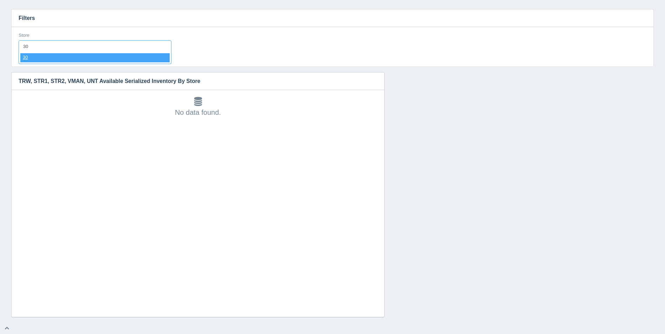
select select "30"
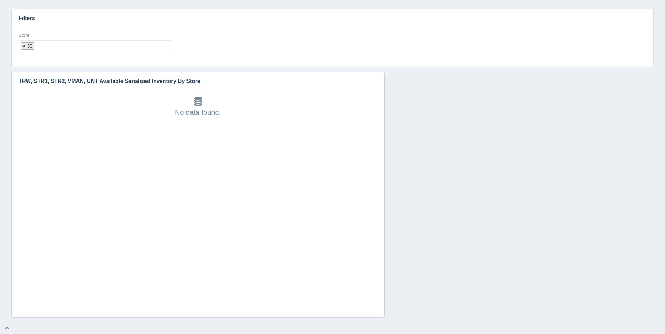
select select
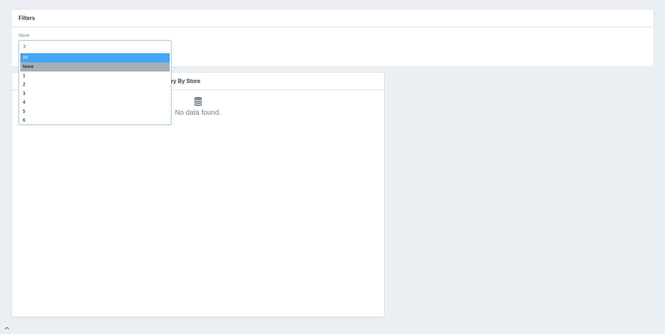
type input "31"
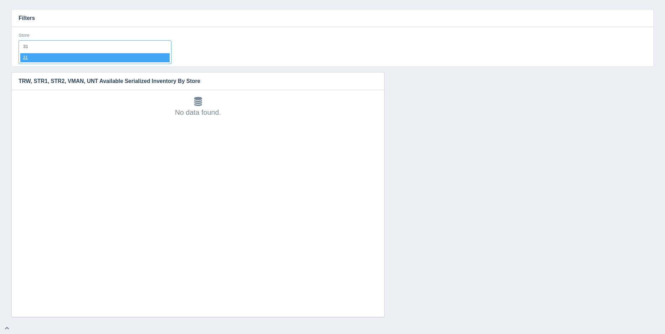
select select "31"
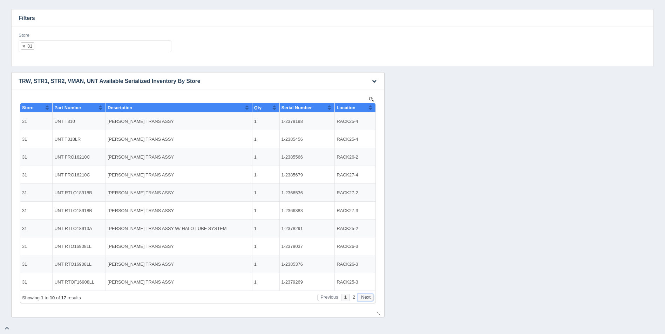
click at [367, 296] on button "Next" at bounding box center [366, 297] width 16 height 7
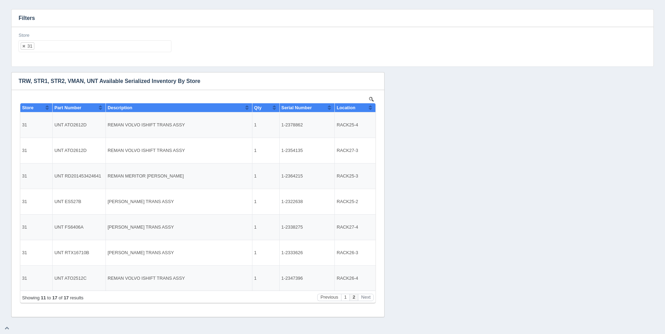
click at [56, 43] on ul "31" at bounding box center [95, 46] width 153 height 12
select select
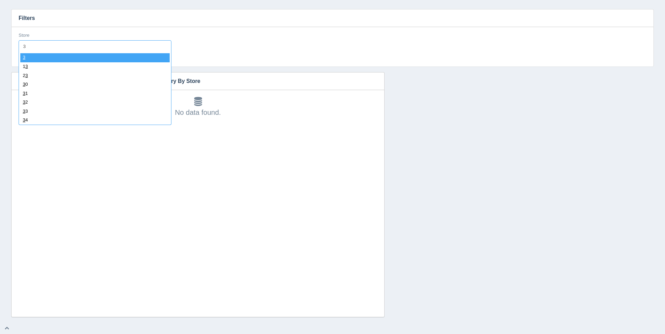
type input "32"
select select "32"
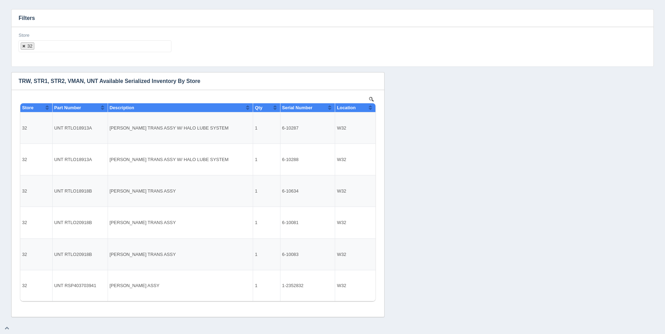
select select
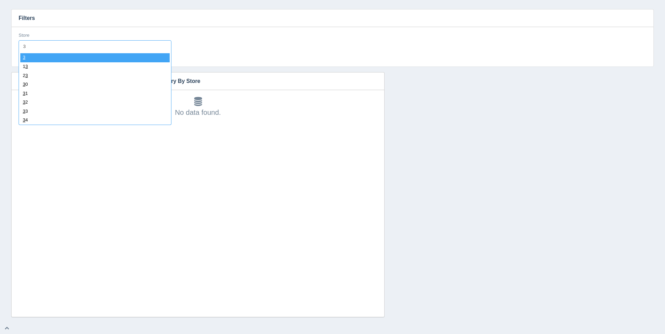
type input "33"
select select "33"
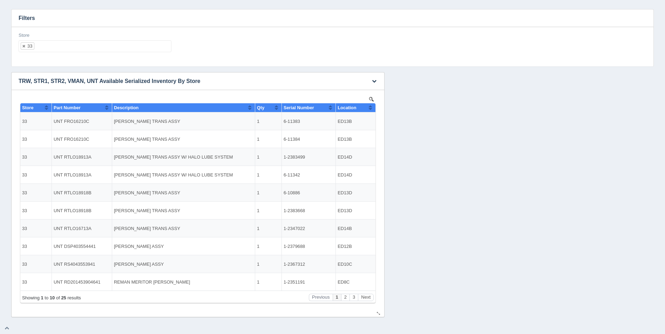
click at [371, 108] on button "Sort column ascending" at bounding box center [370, 107] width 5 height 8
click at [371, 108] on button "Sort column descending" at bounding box center [370, 107] width 5 height 8
click at [366, 292] on div "Showing 1 to 10 of 25 results Previous 1 2 3 Next" at bounding box center [197, 297] width 355 height 12
click at [368, 295] on button "Next" at bounding box center [366, 297] width 16 height 7
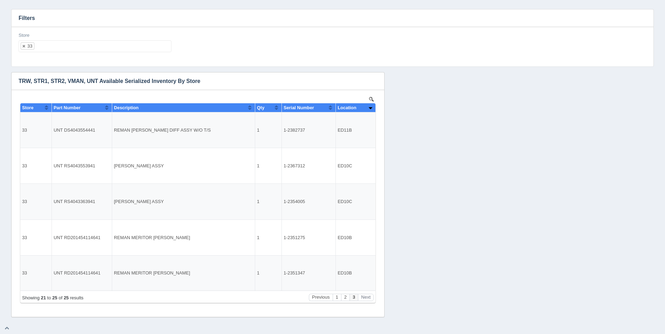
click at [79, 48] on ul "33" at bounding box center [95, 46] width 153 height 12
select select
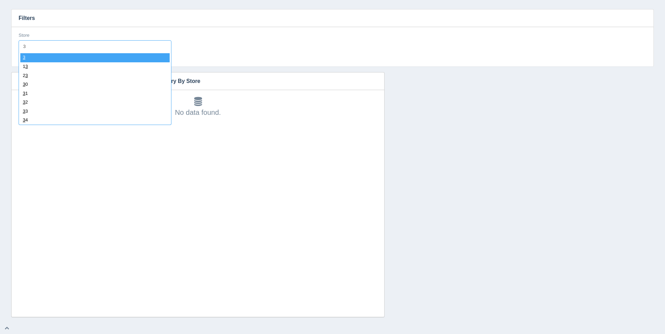
type input "34"
select select "34"
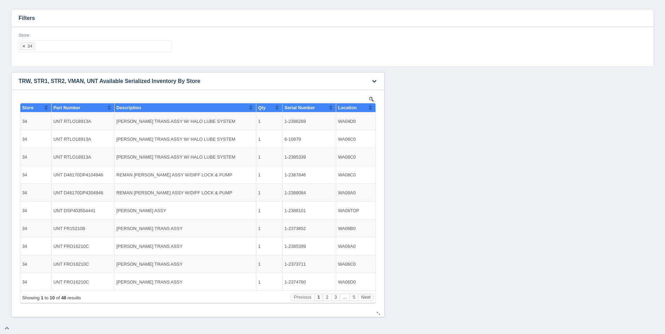
click at [372, 105] on button "Sort column ascending" at bounding box center [370, 107] width 5 height 8
click at [372, 105] on button "Sort column descending" at bounding box center [370, 107] width 5 height 8
click at [369, 295] on button "Next" at bounding box center [366, 297] width 16 height 7
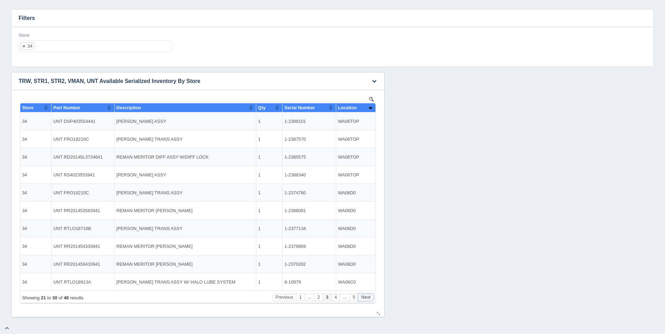
click at [369, 295] on button "Next" at bounding box center [366, 297] width 16 height 7
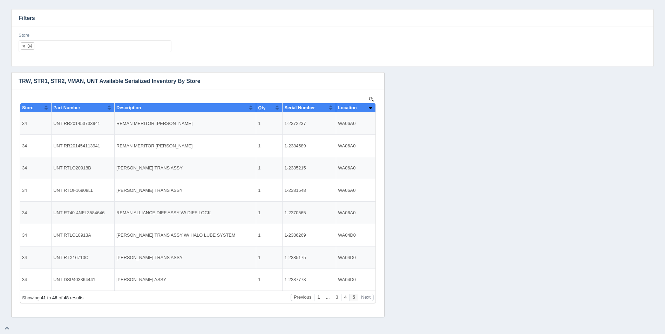
click at [79, 50] on ul "34" at bounding box center [95, 46] width 153 height 12
select select
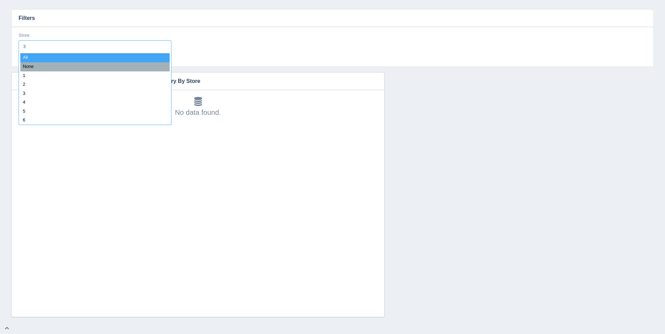
type input "35"
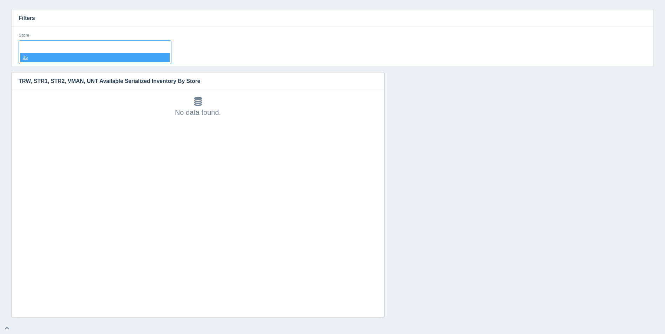
select select "35"
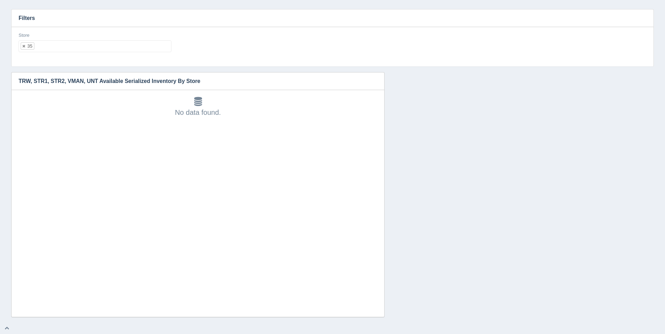
select select
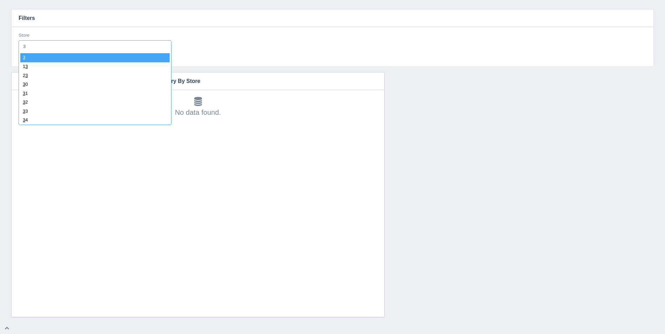
type input "36"
select select "36"
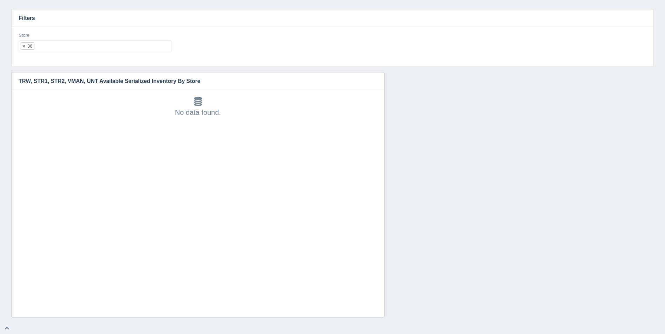
select select
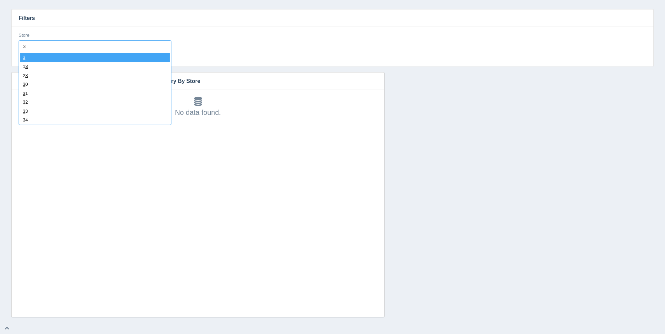
type input "37"
select select "37"
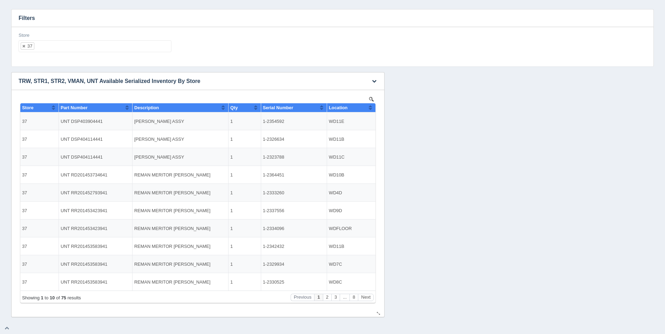
click at [368, 106] on button "Sort column ascending" at bounding box center [370, 107] width 5 height 8
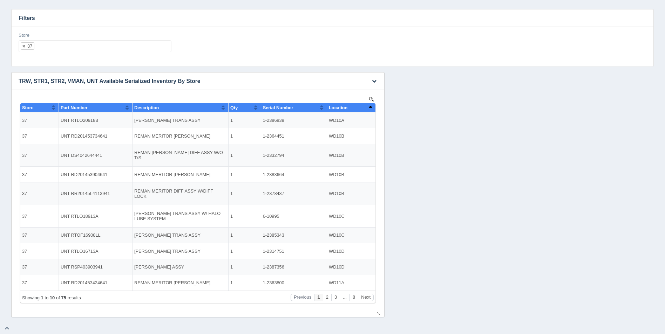
click at [370, 107] on button "Sort column descending" at bounding box center [370, 107] width 5 height 8
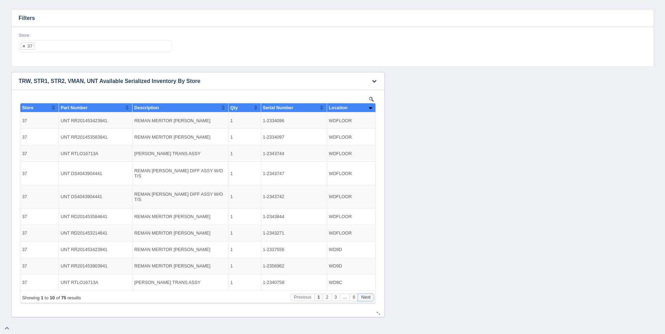
click at [368, 296] on button "Next" at bounding box center [366, 297] width 16 height 7
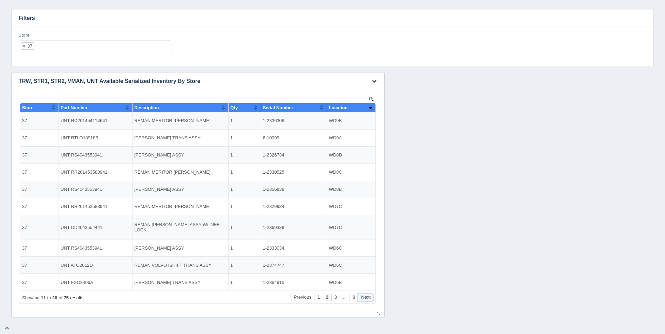
click at [368, 296] on button "Next" at bounding box center [366, 297] width 16 height 7
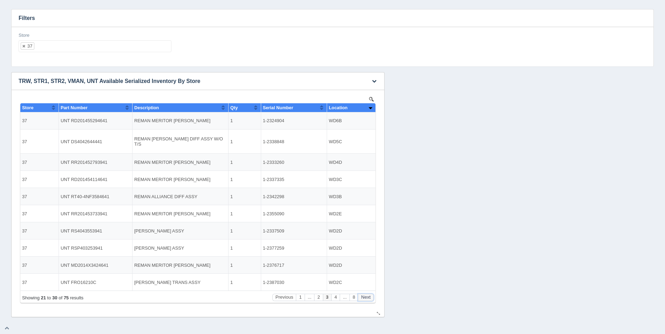
click at [368, 296] on button "Next" at bounding box center [366, 297] width 16 height 7
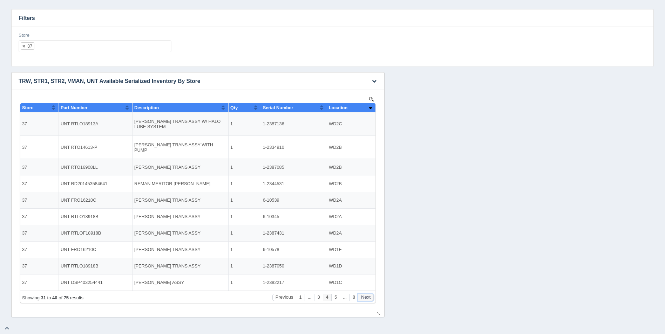
click at [368, 296] on button "Next" at bounding box center [366, 297] width 16 height 7
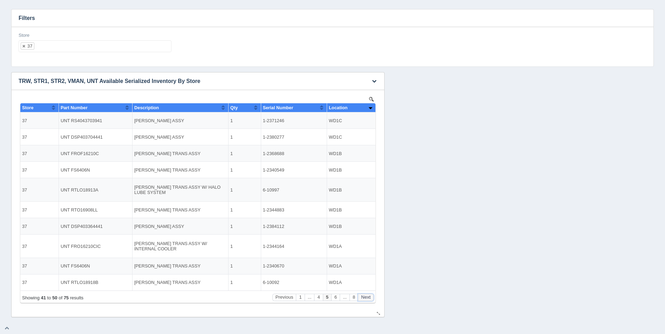
click at [368, 296] on button "Next" at bounding box center [366, 297] width 16 height 7
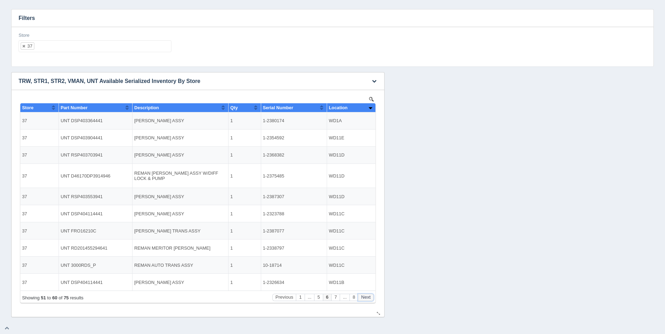
click at [368, 296] on button "Next" at bounding box center [366, 297] width 16 height 7
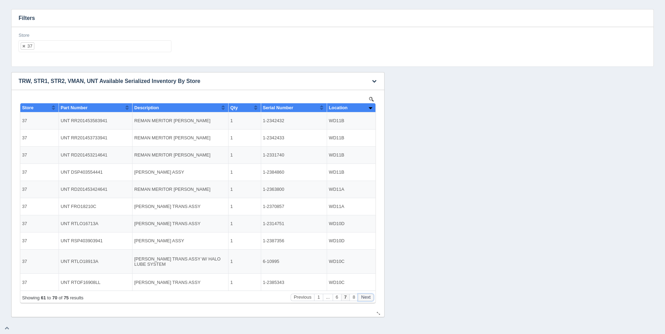
click at [368, 296] on button "Next" at bounding box center [366, 297] width 16 height 7
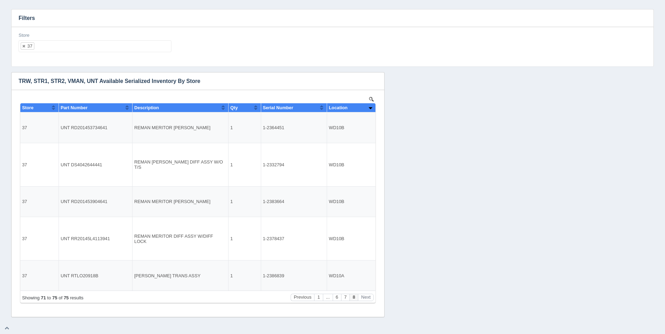
click at [113, 46] on ul "37" at bounding box center [95, 46] width 153 height 12
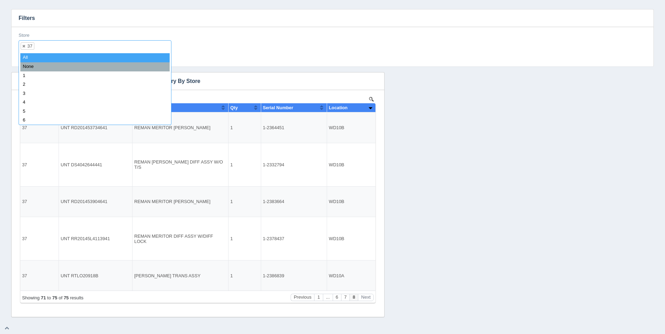
select select
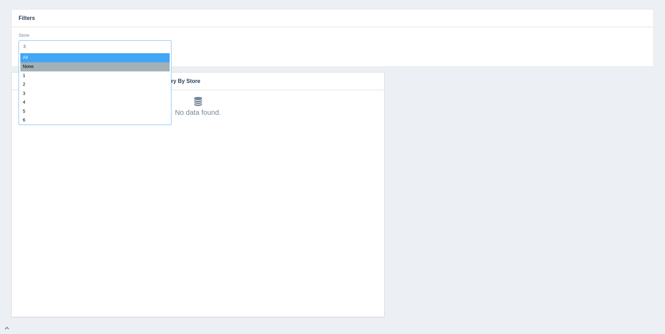
type input "38"
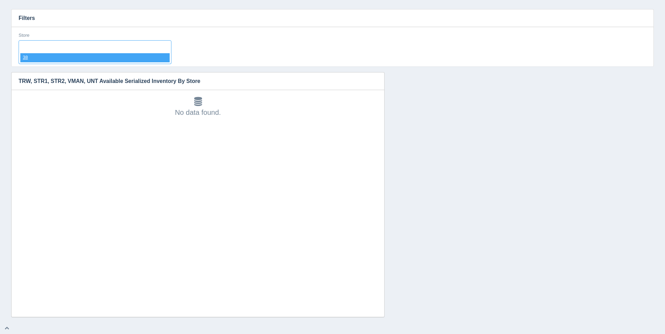
select select "38"
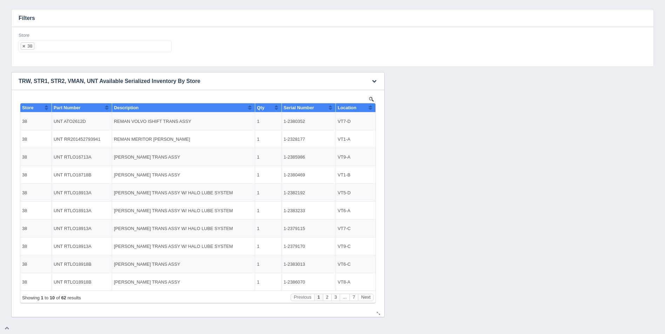
click at [370, 108] on button "Sort column ascending" at bounding box center [370, 107] width 5 height 8
click at [370, 107] on button "Sort column descending" at bounding box center [370, 107] width 5 height 8
click at [370, 107] on button "Sort column ascending" at bounding box center [370, 107] width 5 height 8
click at [370, 107] on button "Sort column descending" at bounding box center [370, 107] width 5 height 8
click at [367, 295] on button "Next" at bounding box center [366, 297] width 16 height 7
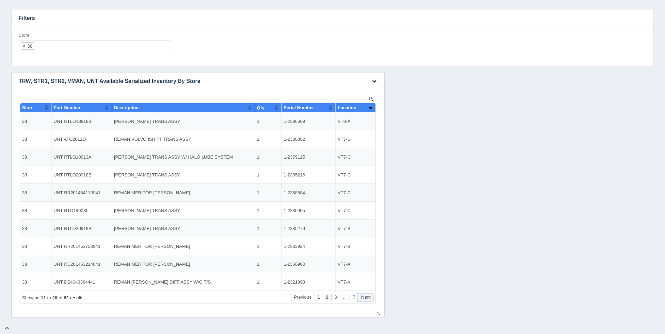
click at [367, 295] on button "Next" at bounding box center [366, 297] width 16 height 7
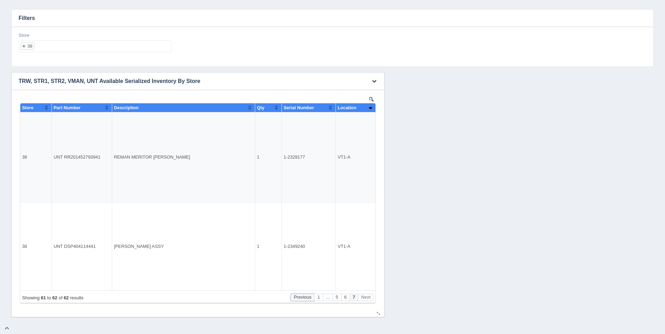
click at [302, 299] on button "Previous" at bounding box center [302, 297] width 24 height 7
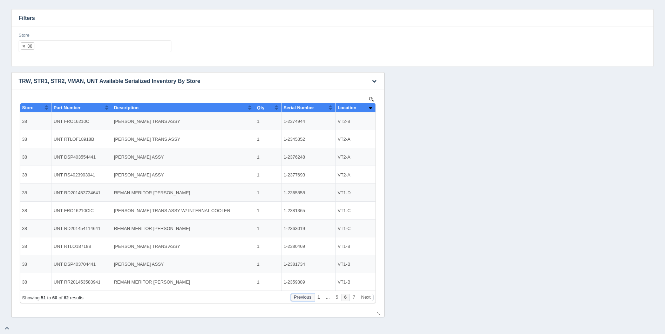
click at [302, 298] on button "Previous" at bounding box center [302, 297] width 24 height 7
drag, startPoint x: 52, startPoint y: 50, endPoint x: 55, endPoint y: 48, distance: 3.8
click at [55, 48] on ul "38" at bounding box center [95, 46] width 153 height 12
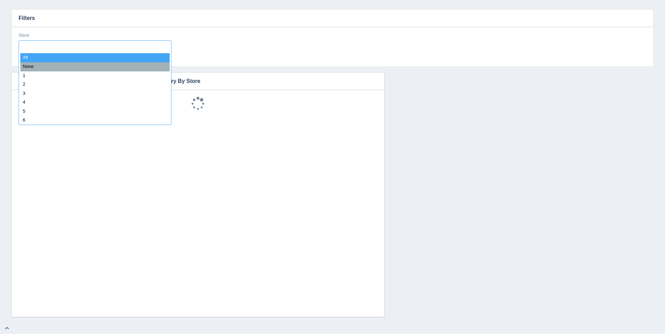
select select
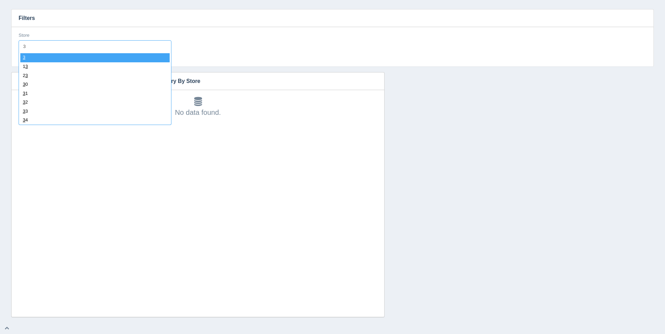
type input "39"
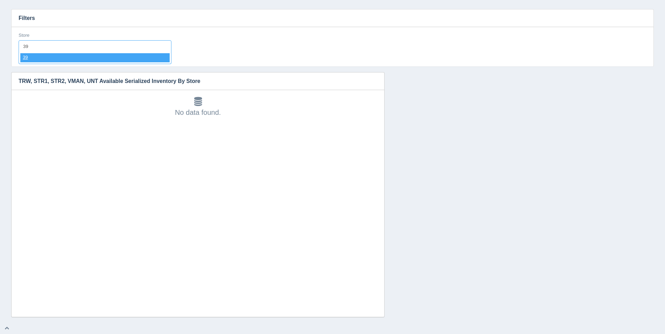
select select "39"
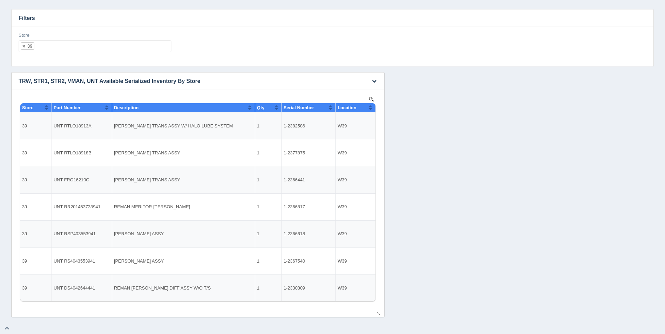
select select
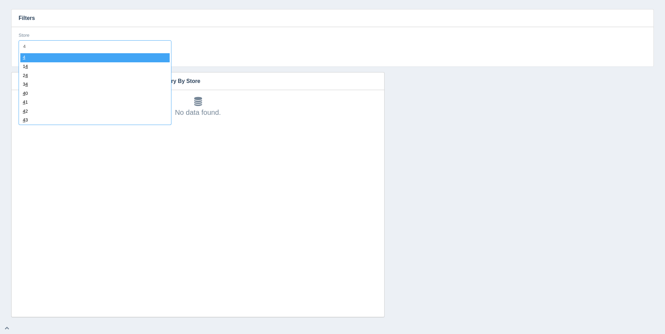
type input "40"
select select "40"
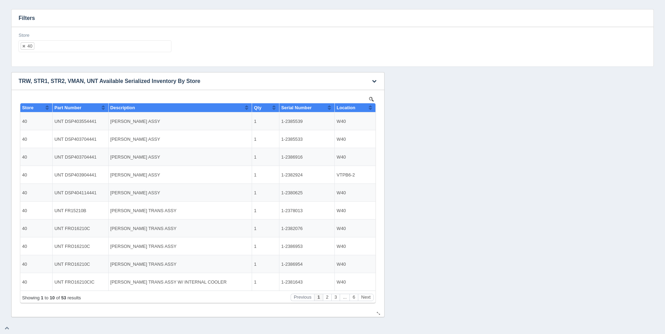
click at [373, 106] on th "Location" at bounding box center [355, 107] width 41 height 9
click at [111, 43] on ul "40" at bounding box center [95, 46] width 153 height 12
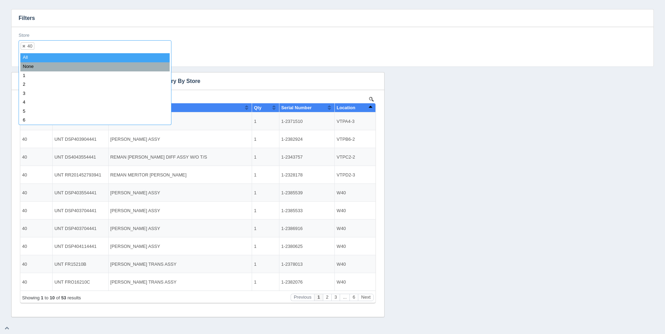
select select
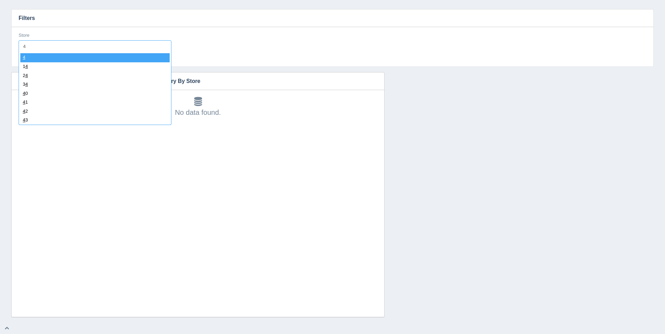
type input "41"
select select "41"
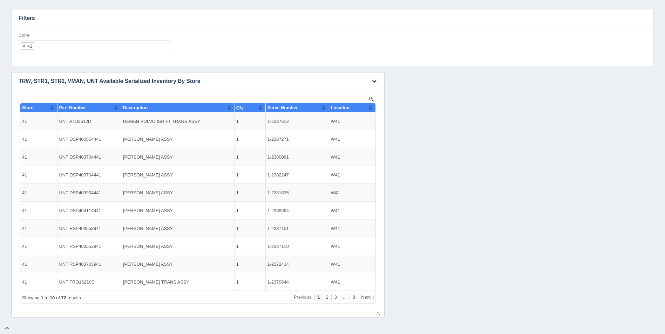
click at [370, 109] on button "Sort column ascending" at bounding box center [370, 107] width 5 height 8
click at [370, 109] on button "Sort column descending" at bounding box center [370, 107] width 5 height 8
click at [367, 297] on button "Next" at bounding box center [366, 297] width 16 height 7
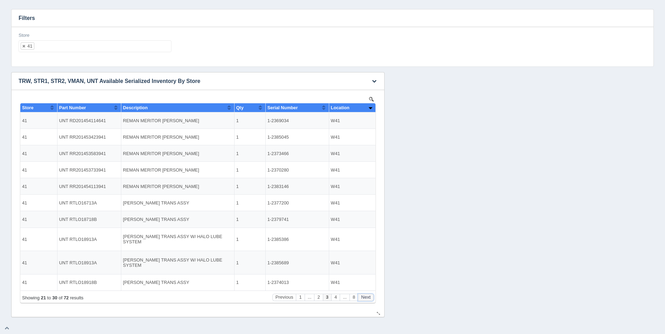
click at [367, 297] on button "Next" at bounding box center [366, 297] width 16 height 7
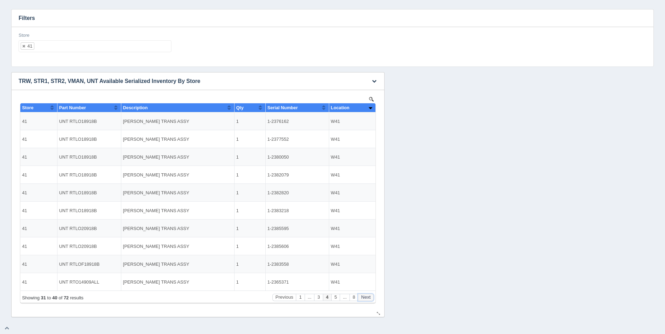
click at [367, 297] on button "Next" at bounding box center [366, 297] width 16 height 7
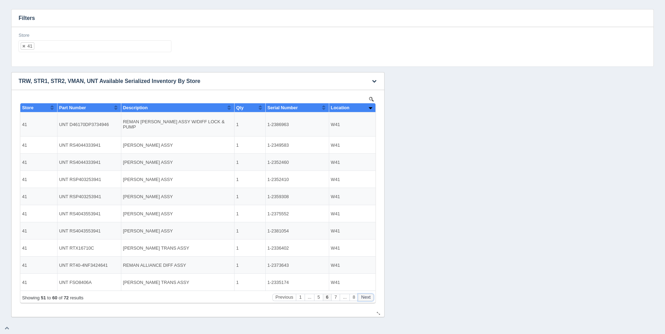
click at [367, 297] on button "Next" at bounding box center [366, 297] width 16 height 7
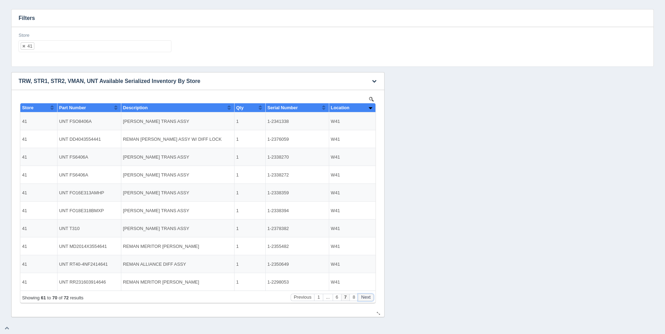
click at [367, 297] on button "Next" at bounding box center [366, 297] width 16 height 7
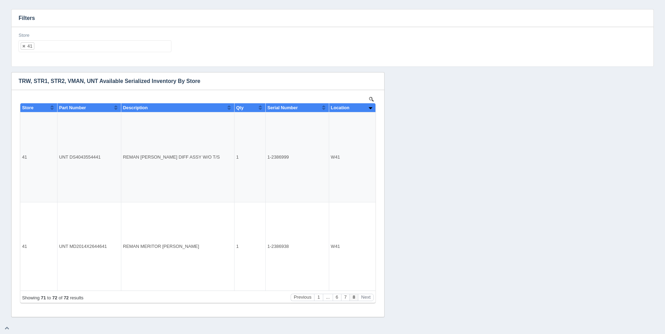
click at [62, 48] on ul "41" at bounding box center [95, 46] width 153 height 12
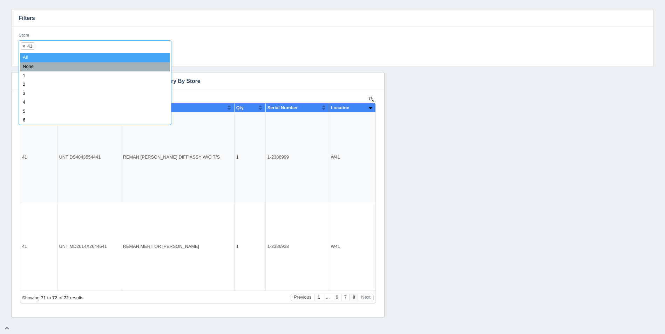
select select
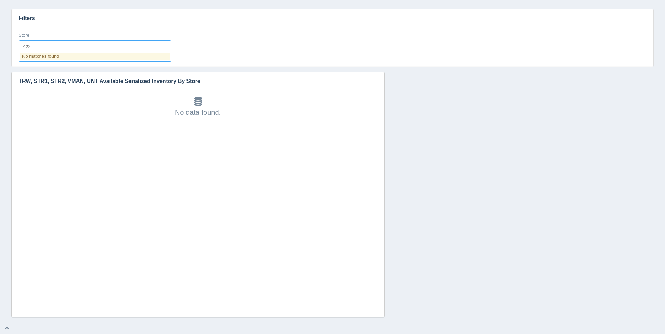
type input "42"
select select "42"
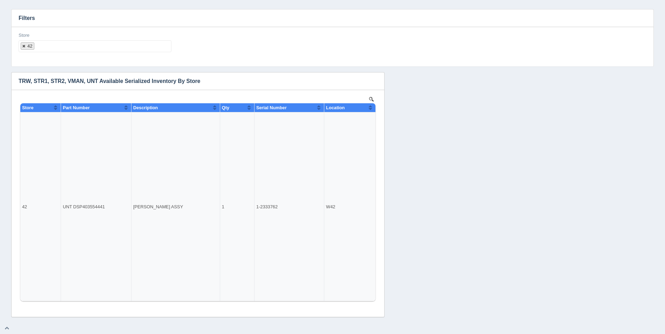
select select
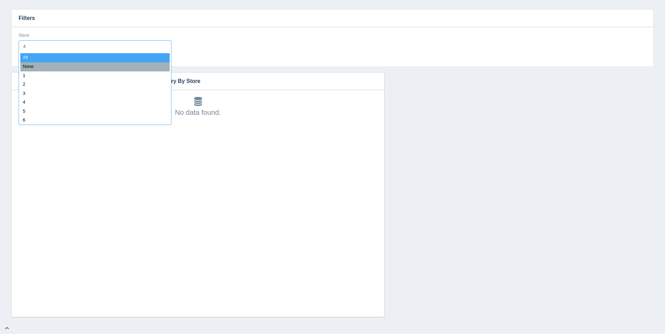
type input "43"
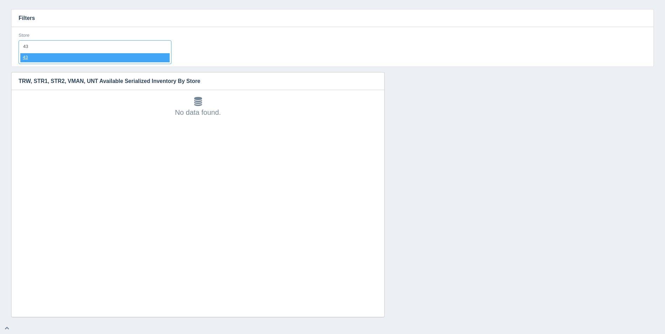
select select "43"
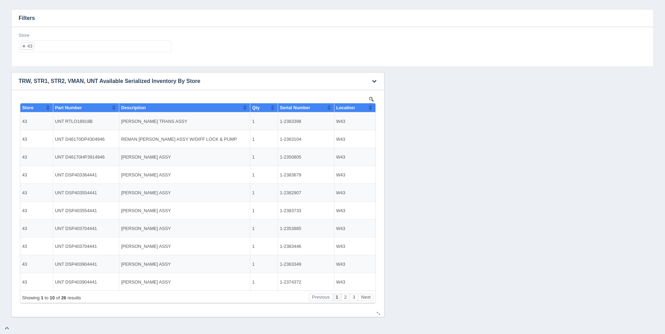
click at [368, 109] on button "Sort column ascending" at bounding box center [370, 107] width 5 height 8
drag, startPoint x: 368, startPoint y: 109, endPoint x: 404, endPoint y: 243, distance: 138.9
click at [368, 109] on button "Sort column descending" at bounding box center [370, 107] width 5 height 8
click at [362, 296] on button "Next" at bounding box center [366, 297] width 16 height 7
click at [363, 296] on button "Next" at bounding box center [366, 297] width 16 height 7
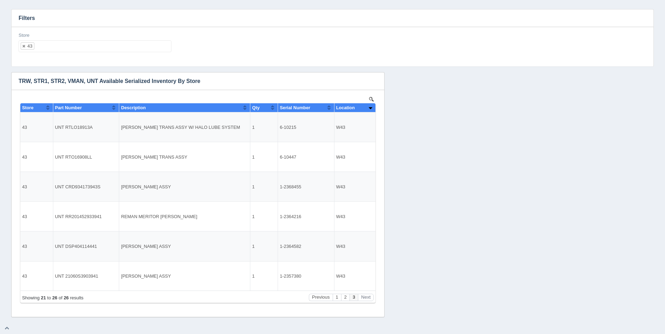
click at [93, 50] on ul "43" at bounding box center [95, 46] width 153 height 12
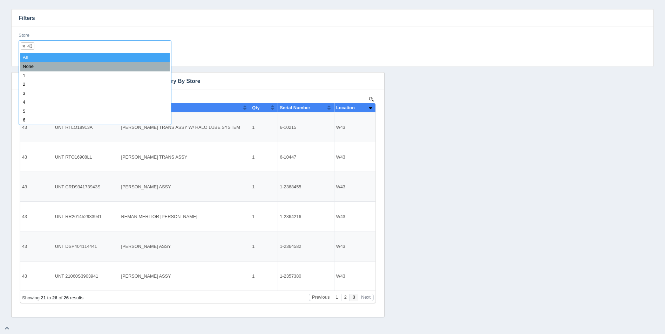
select select
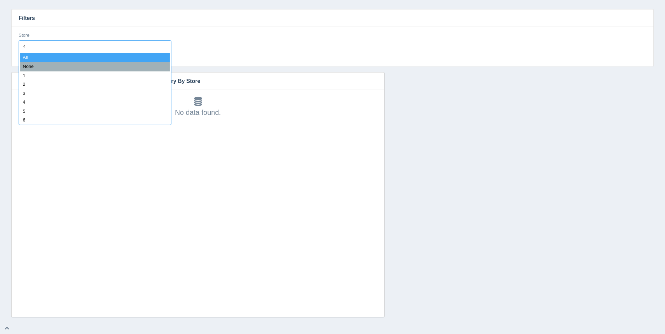
type input "44"
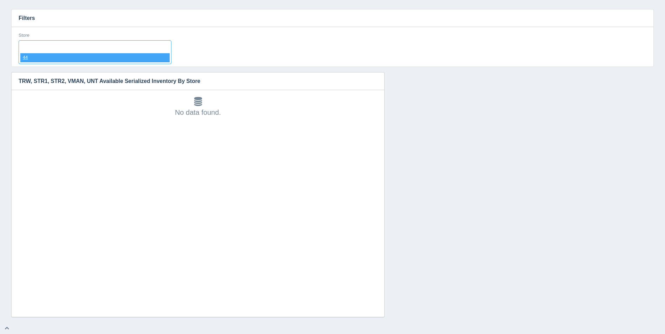
select select "44"
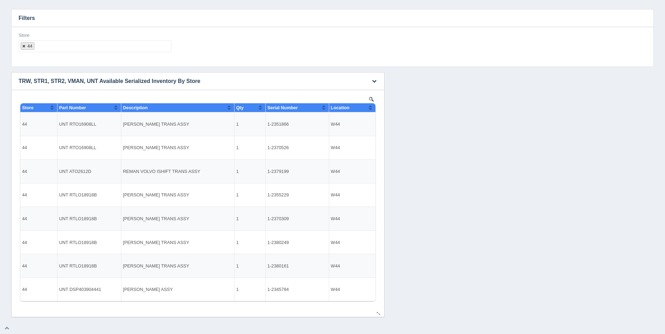
select select
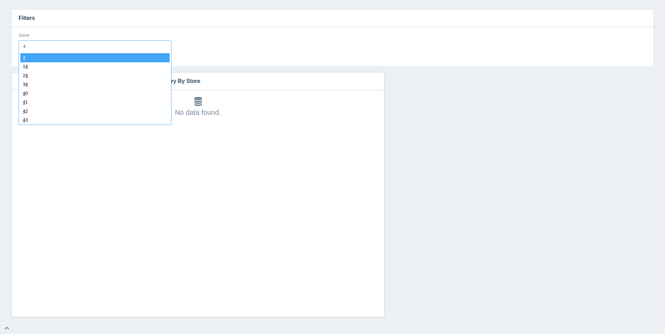
type input "45"
select select "45"
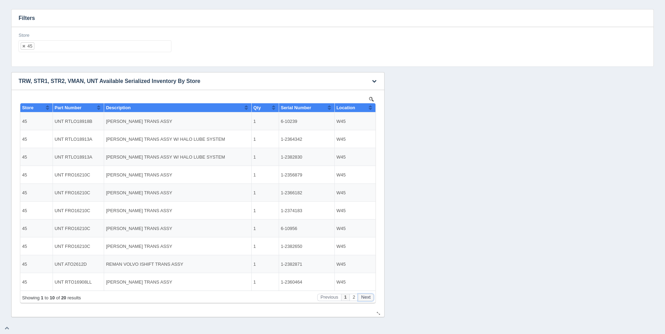
click at [369, 296] on button "Next" at bounding box center [366, 297] width 16 height 7
click at [97, 50] on ul "45" at bounding box center [95, 46] width 153 height 12
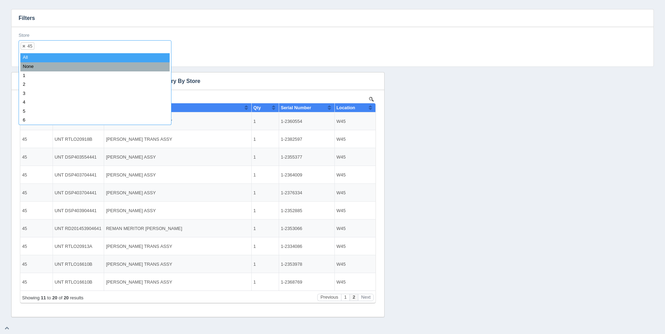
select select
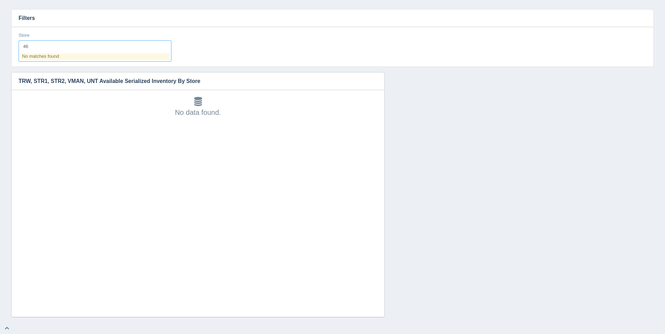
type input "4"
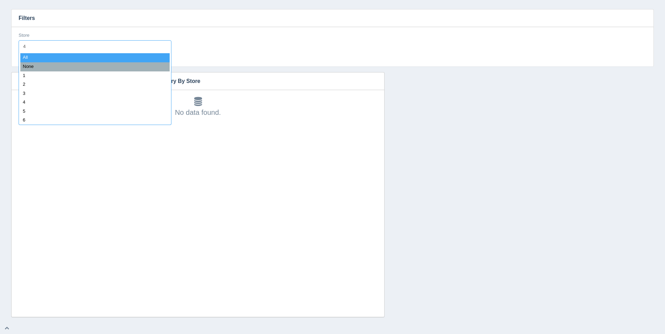
type input "47"
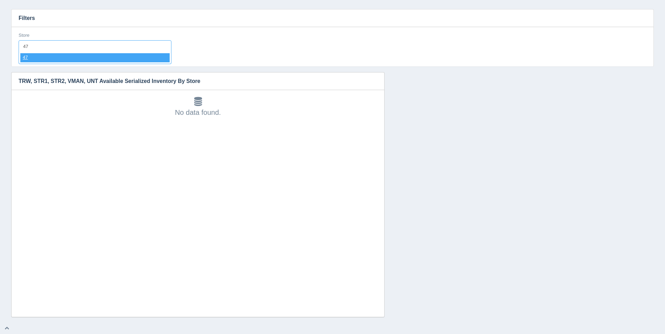
select select "47"
select select
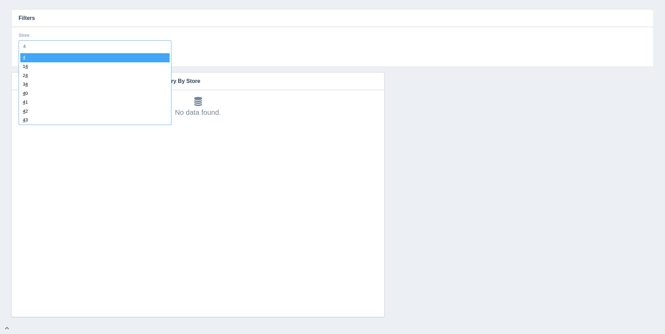
type input "48"
select select "48"
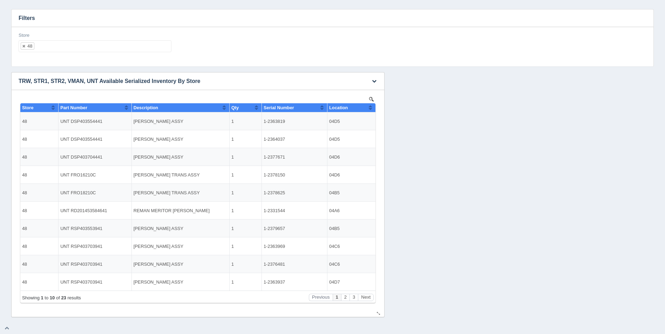
click at [371, 106] on button "Sort column ascending" at bounding box center [370, 107] width 5 height 8
click at [371, 106] on button "Sort column descending" at bounding box center [370, 107] width 5 height 8
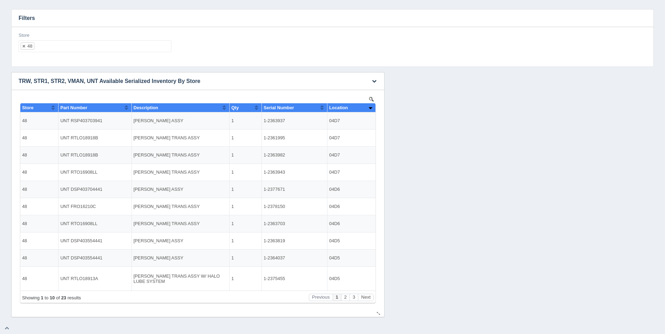
click at [371, 106] on button "Sort column ascending" at bounding box center [370, 107] width 5 height 8
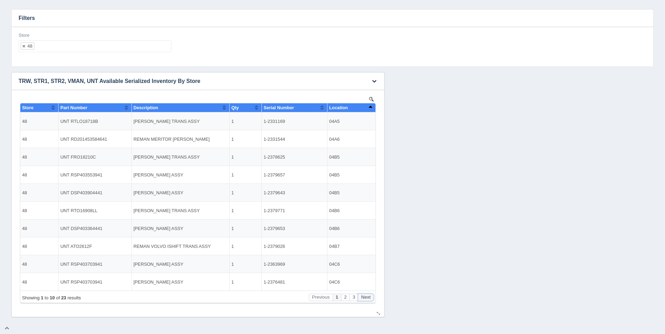
click at [368, 298] on button "Next" at bounding box center [366, 297] width 16 height 7
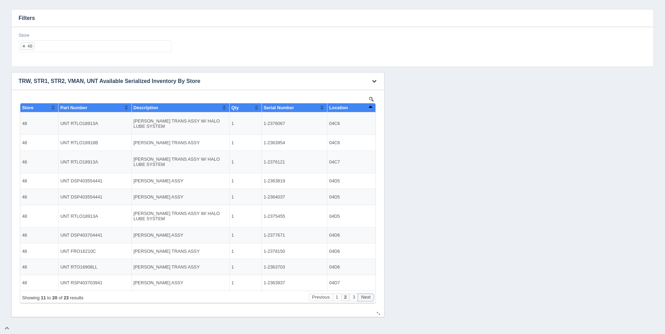
click at [368, 298] on button "Next" at bounding box center [366, 297] width 16 height 7
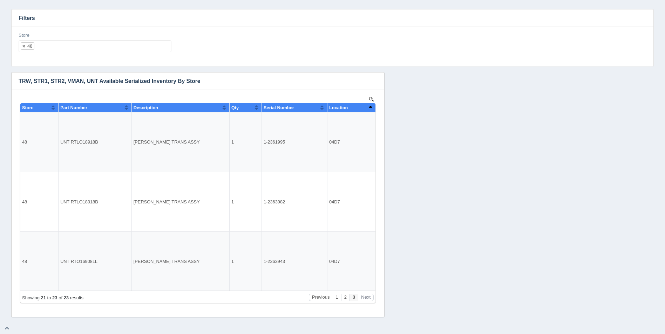
click at [69, 46] on ul "48" at bounding box center [95, 46] width 153 height 12
select select
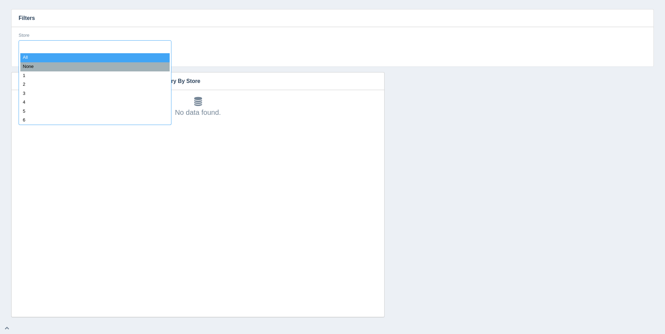
type input "9"
type input "49"
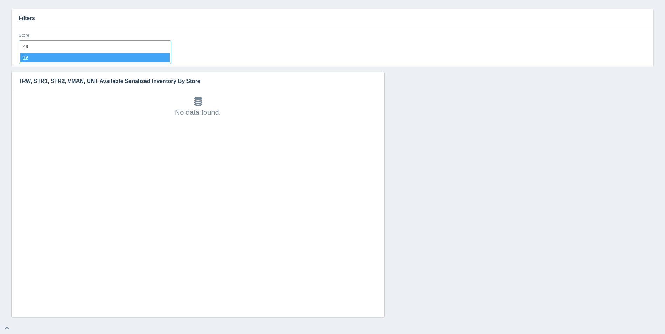
select select "49"
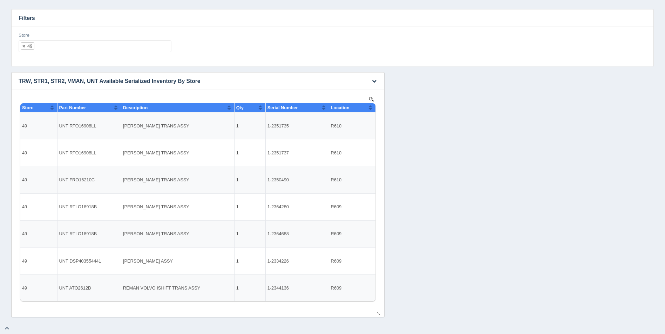
select select
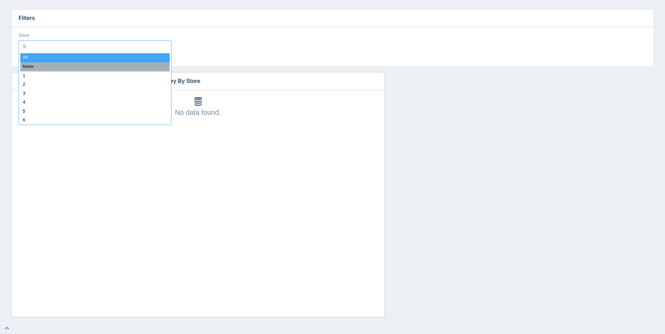
type input "50"
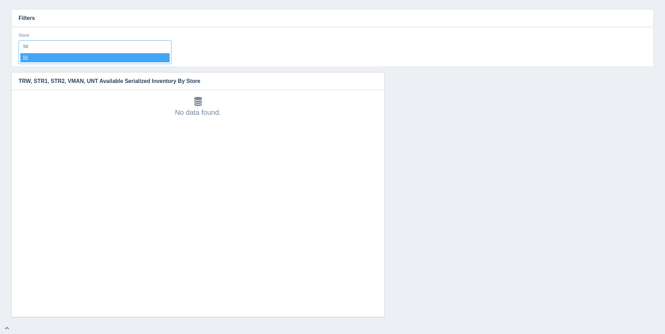
select select "50"
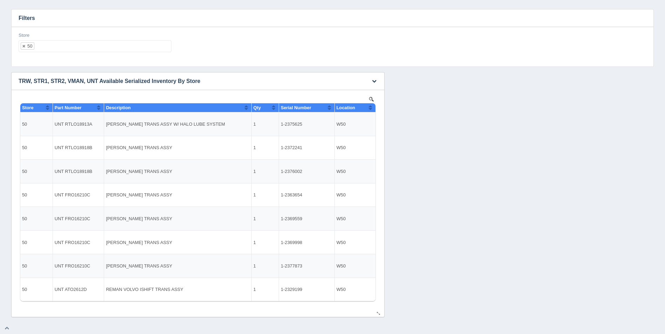
select select
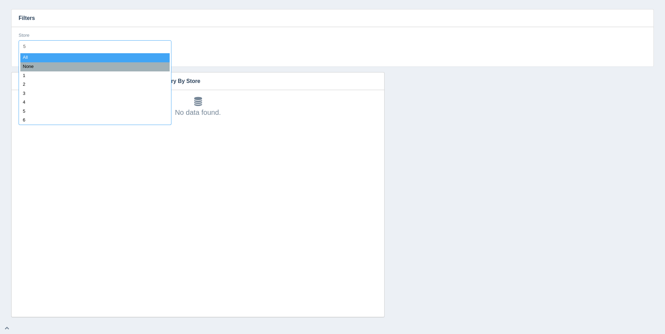
type input "51"
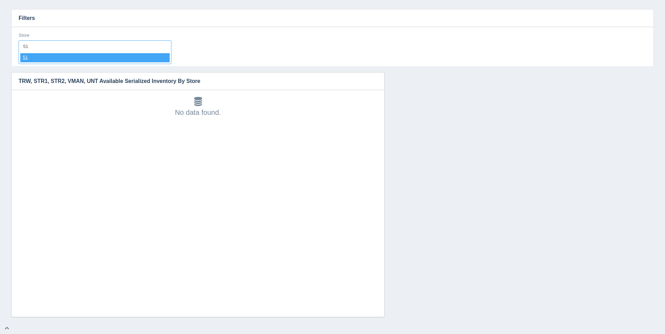
select select "51"
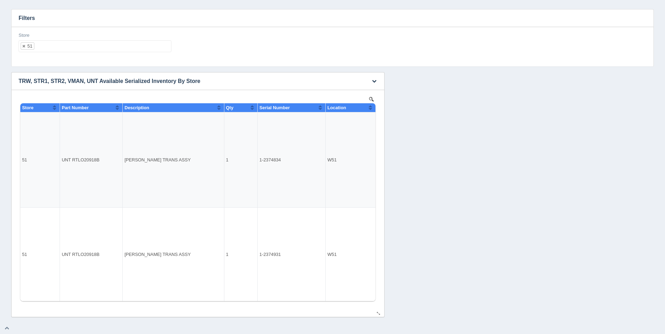
select select
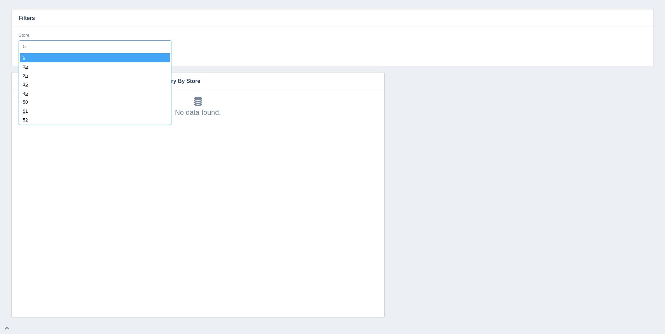
type input "52"
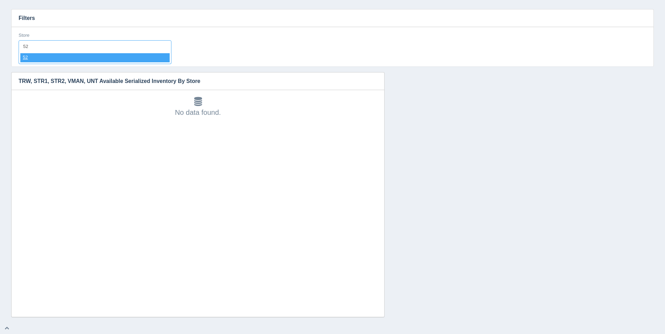
select select "52"
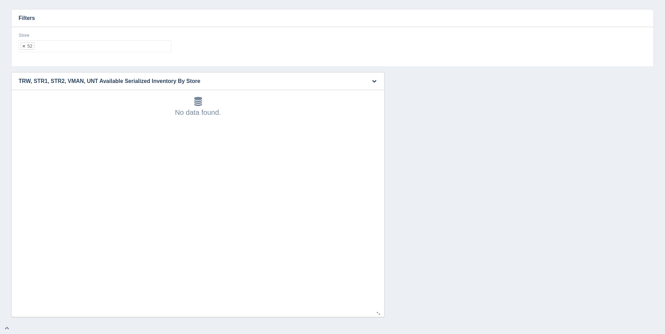
select select
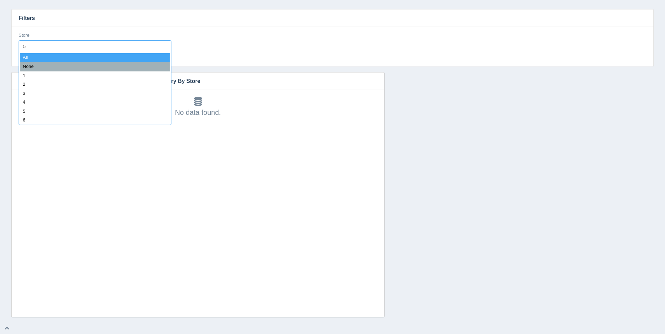
type input "53"
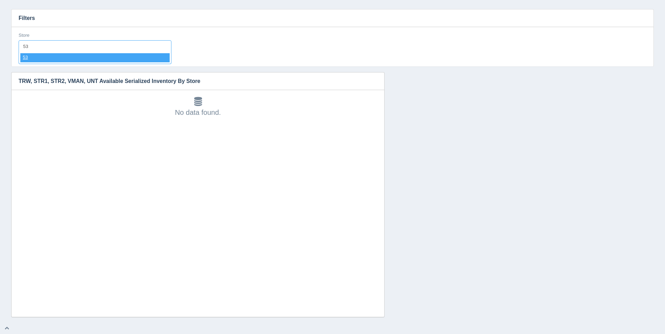
select select "53"
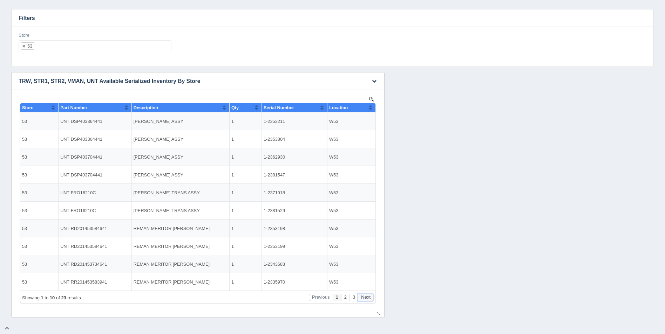
click at [367, 297] on button "Next" at bounding box center [366, 297] width 16 height 7
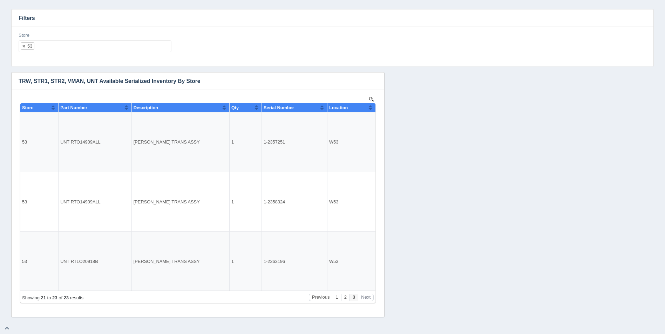
click at [112, 42] on ul "53" at bounding box center [95, 46] width 153 height 12
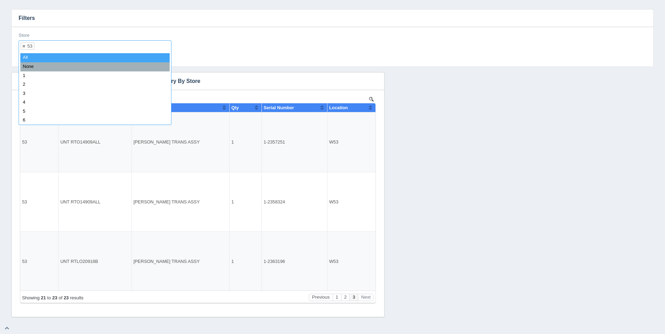
select select
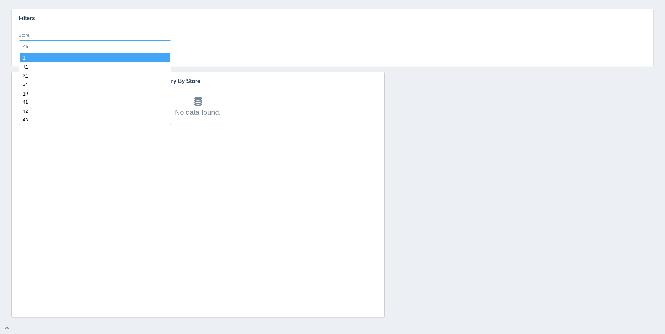
type input "4"
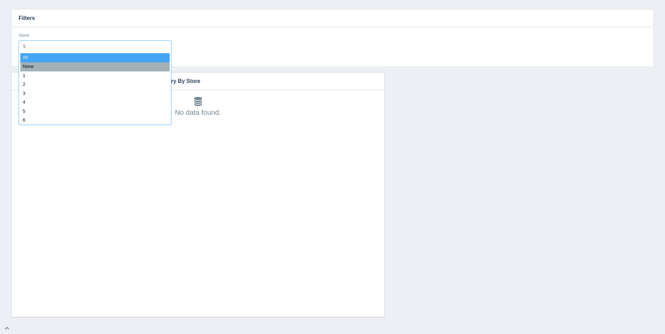
type input "54"
select select "54"
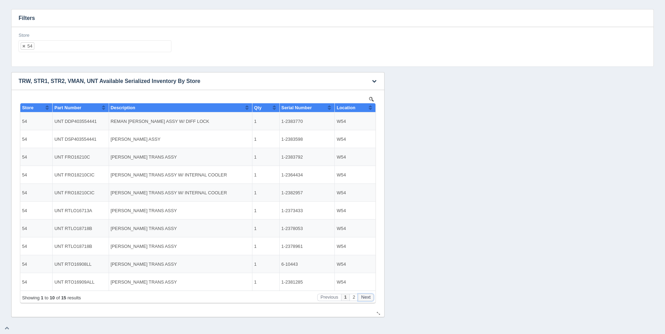
click at [367, 300] on button "Next" at bounding box center [366, 297] width 16 height 7
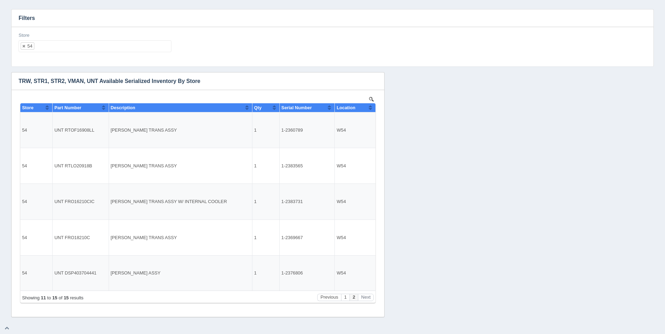
click at [77, 46] on ul "54" at bounding box center [95, 46] width 153 height 12
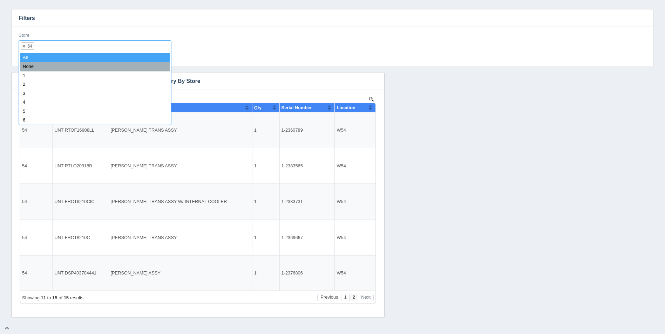
select select
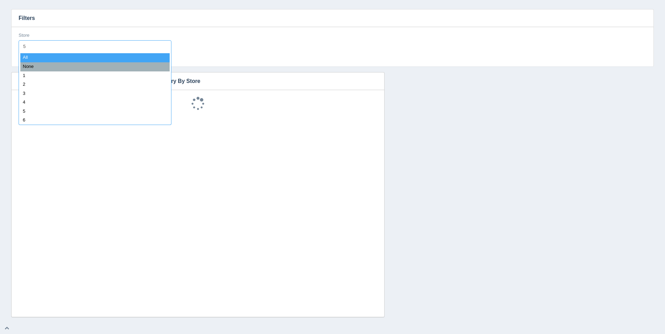
type input "55"
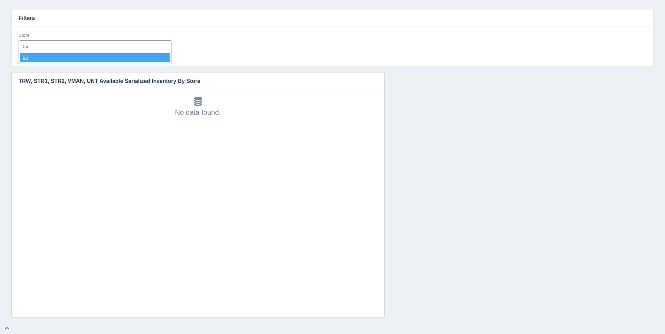
select select "55"
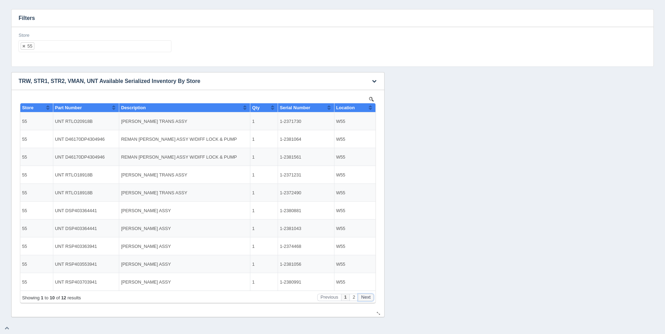
click at [369, 299] on button "Next" at bounding box center [366, 297] width 16 height 7
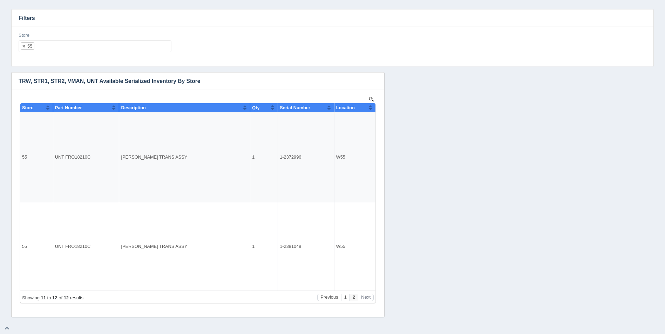
click at [76, 44] on ul "55" at bounding box center [95, 46] width 153 height 12
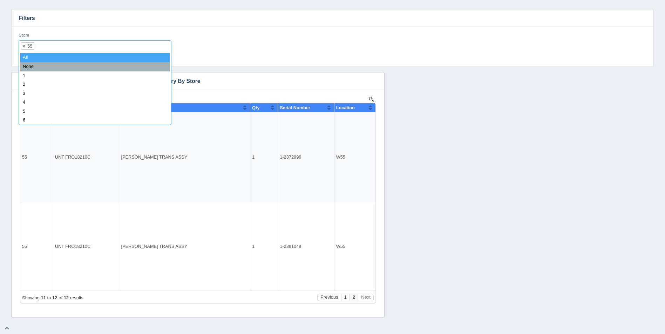
select select
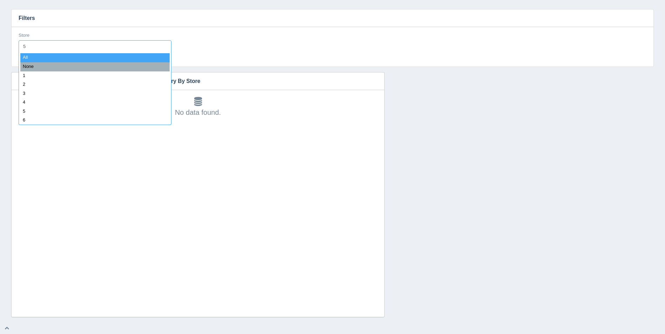
type input "56"
select select "56"
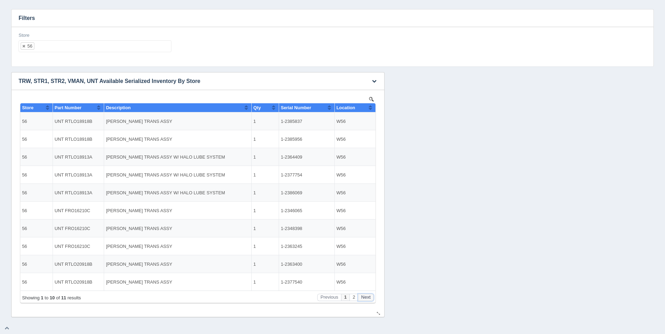
click at [368, 296] on button "Next" at bounding box center [366, 297] width 16 height 7
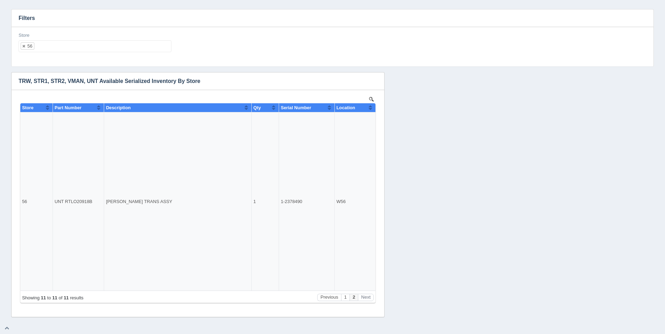
click at [56, 43] on ul "56" at bounding box center [95, 46] width 153 height 12
select select
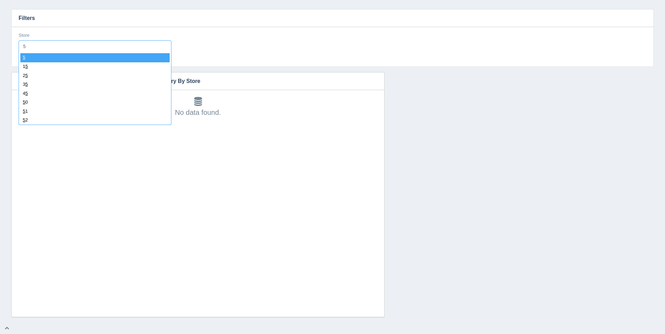
type input "57"
select select "57"
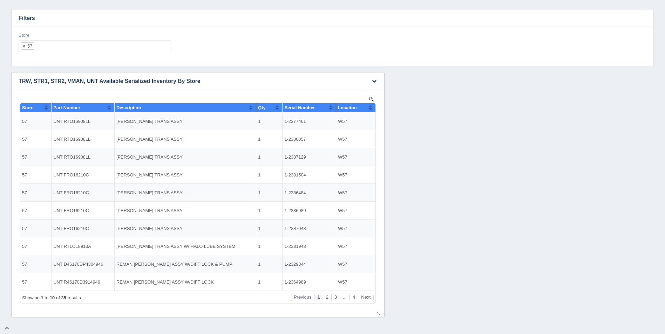
click at [368, 105] on button "Sort column ascending" at bounding box center [370, 107] width 5 height 8
click at [370, 106] on button "Sort column descending" at bounding box center [370, 107] width 5 height 8
click at [365, 296] on button "Next" at bounding box center [366, 297] width 16 height 7
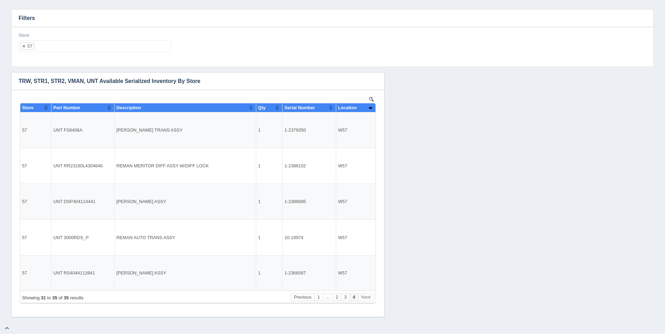
click at [71, 48] on ul "57" at bounding box center [95, 46] width 153 height 12
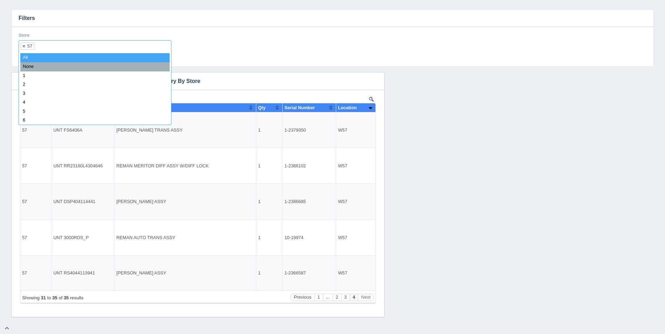
select select
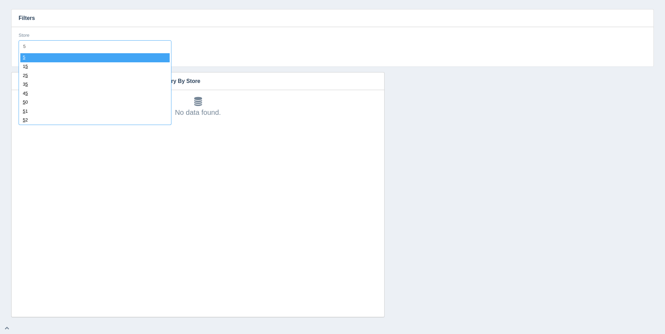
type input "58"
select select "58"
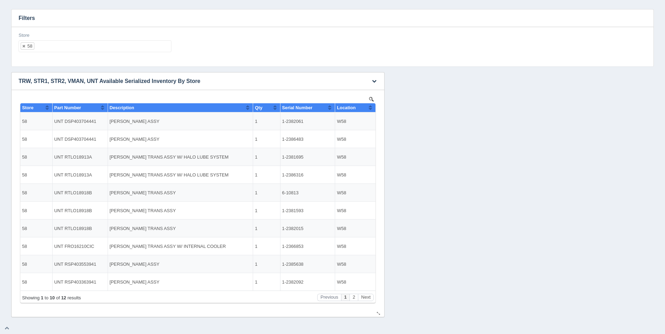
click at [373, 105] on th "Location" at bounding box center [355, 107] width 40 height 9
click at [364, 299] on button "Next" at bounding box center [366, 297] width 16 height 7
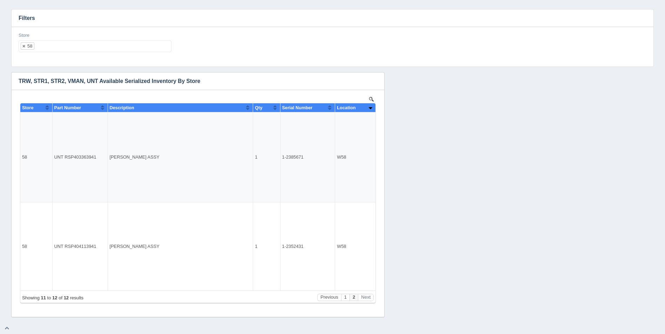
click at [71, 46] on ul "58" at bounding box center [95, 46] width 153 height 12
select select
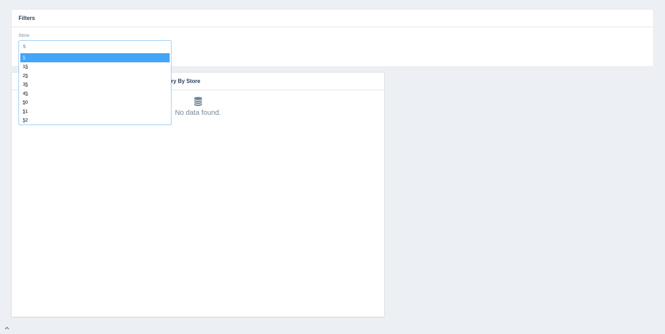
type input "59"
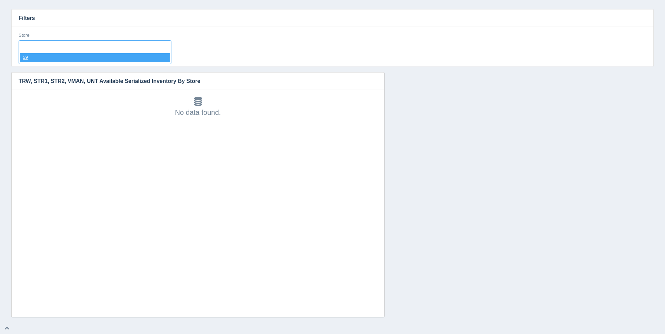
select select "59"
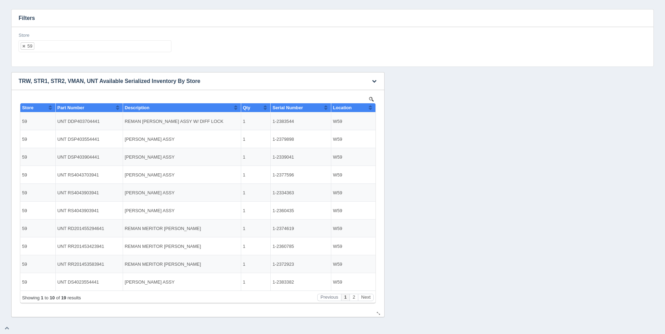
click at [369, 106] on button "Sort column ascending" at bounding box center [370, 107] width 5 height 8
click at [370, 106] on button "Sort column descending" at bounding box center [370, 107] width 5 height 8
click at [368, 300] on button "Next" at bounding box center [366, 297] width 16 height 7
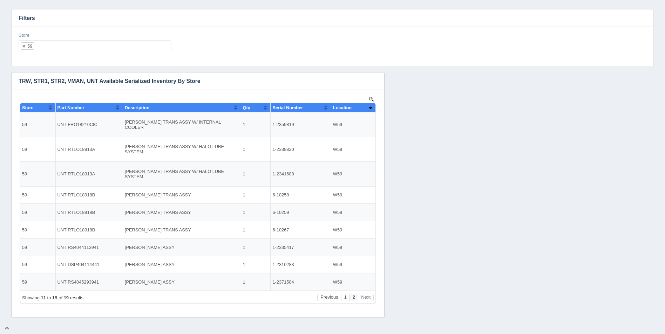
click at [70, 43] on ul "59" at bounding box center [95, 46] width 153 height 12
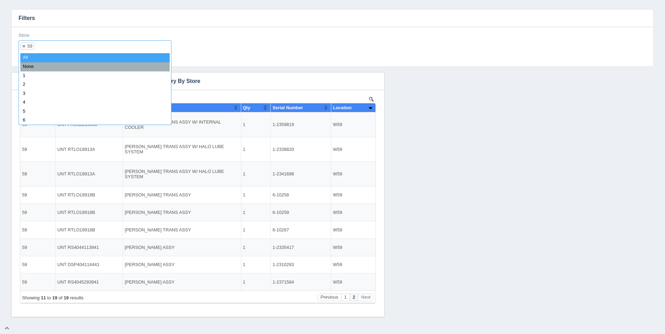
select select
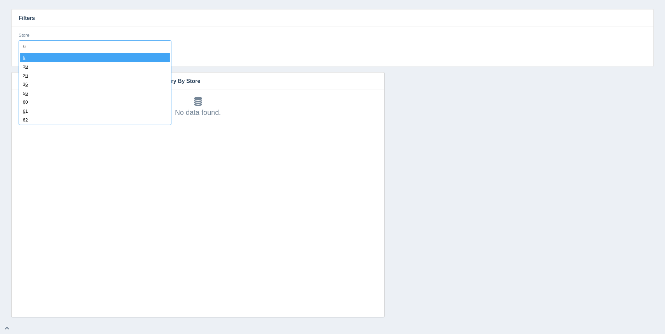
type input "60"
select select "60"
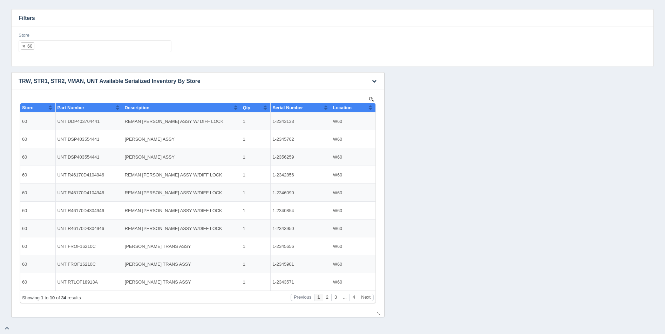
click at [371, 107] on button "Sort column ascending" at bounding box center [370, 107] width 5 height 8
click at [371, 107] on button "Sort column descending" at bounding box center [370, 107] width 5 height 8
click at [365, 296] on button "Next" at bounding box center [366, 297] width 16 height 7
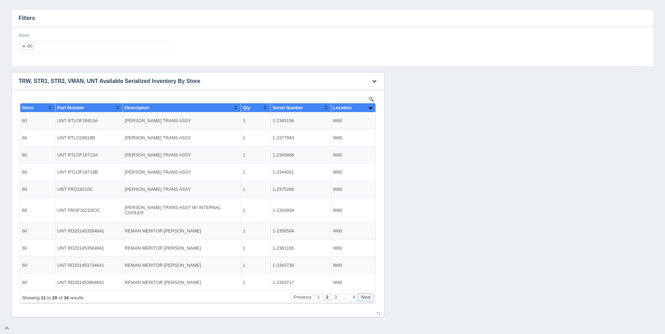
click at [365, 296] on button "Next" at bounding box center [366, 297] width 16 height 7
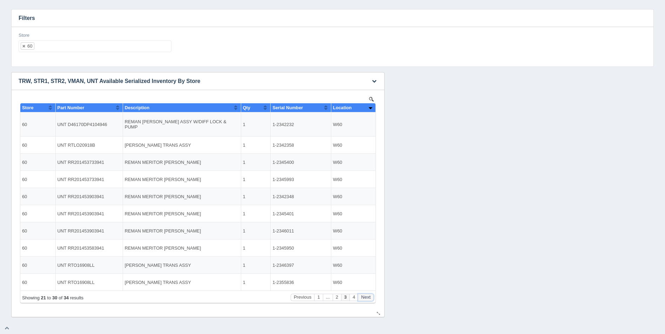
click at [365, 296] on button "Next" at bounding box center [366, 297] width 16 height 7
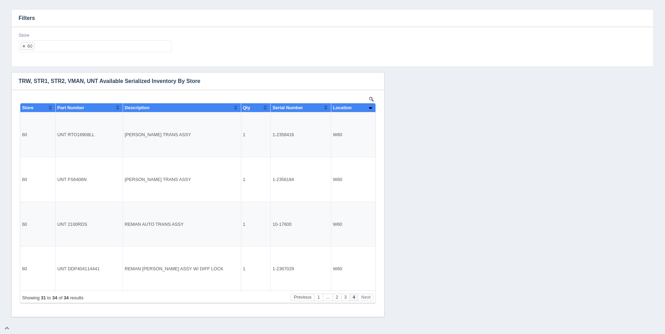
click at [110, 46] on ul "60" at bounding box center [95, 46] width 153 height 12
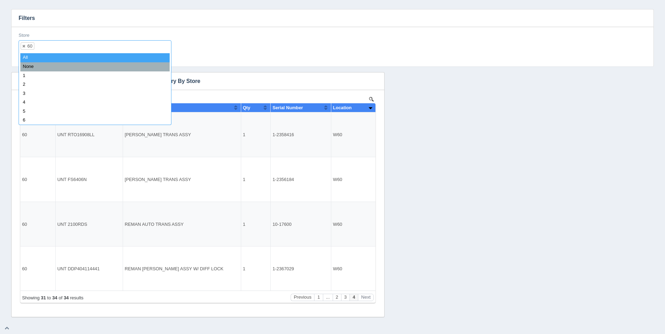
select select
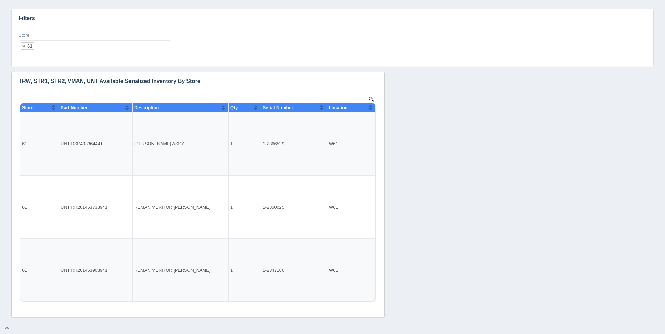
click at [117, 43] on input "text" at bounding box center [102, 46] width 136 height 11
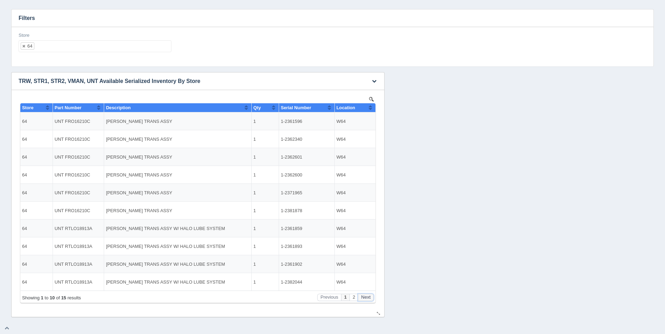
click at [369, 299] on button "Next" at bounding box center [366, 297] width 16 height 7
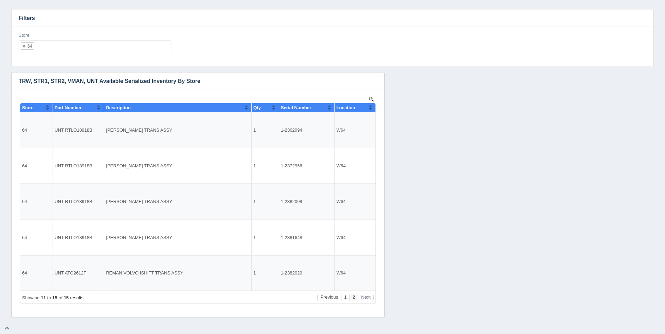
drag, startPoint x: 114, startPoint y: 46, endPoint x: 111, endPoint y: 41, distance: 5.5
click at [114, 46] on ul "64" at bounding box center [95, 46] width 153 height 12
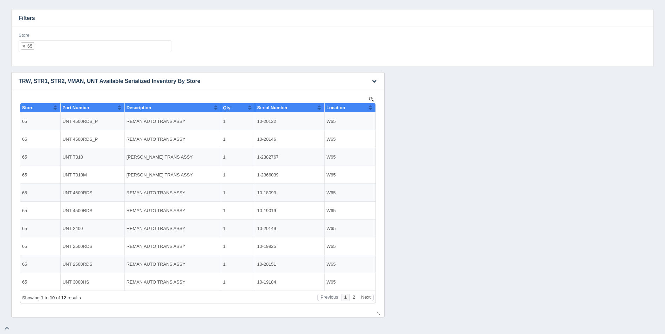
click at [372, 105] on button "Sort column ascending" at bounding box center [370, 107] width 5 height 8
click at [372, 105] on button "Sort column descending" at bounding box center [370, 107] width 5 height 8
click at [365, 299] on button "Next" at bounding box center [366, 297] width 16 height 7
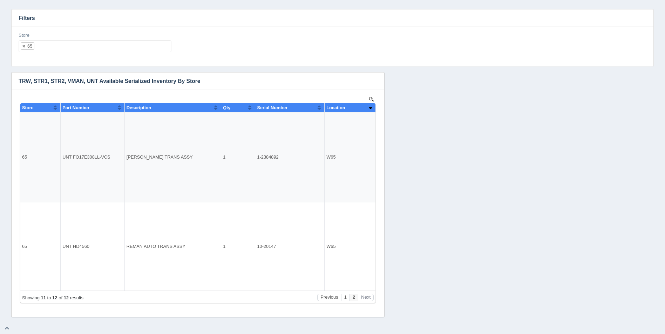
click at [100, 46] on ul "65" at bounding box center [95, 46] width 153 height 12
